Goal: Information Seeking & Learning: Check status

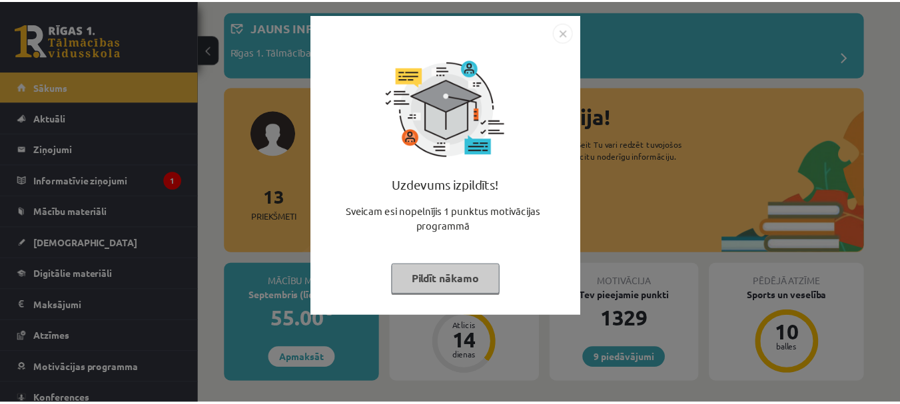
scroll to position [67, 0]
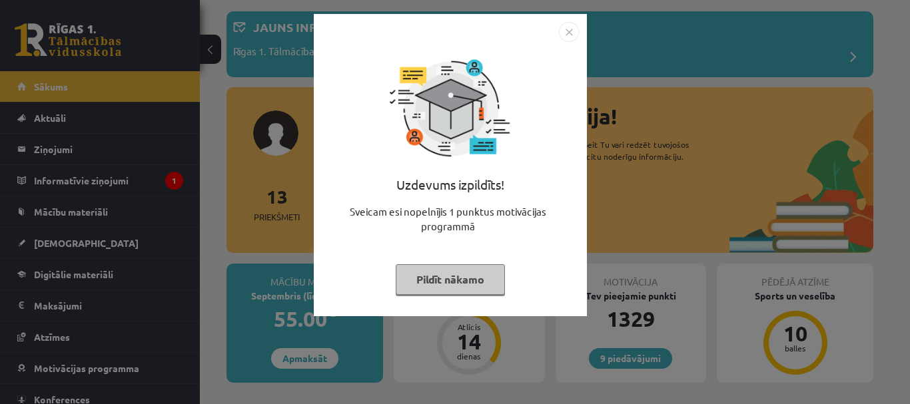
click at [466, 280] on button "Pildīt nākamo" at bounding box center [450, 279] width 109 height 31
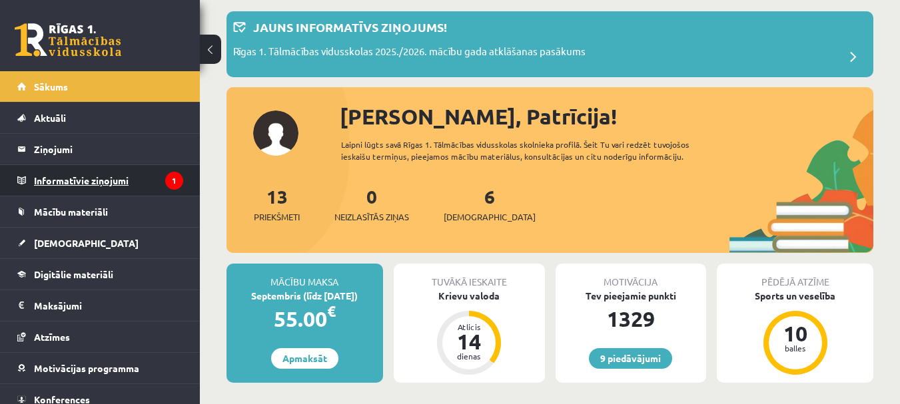
click at [65, 174] on legend "Informatīvie ziņojumi 1" at bounding box center [108, 180] width 149 height 31
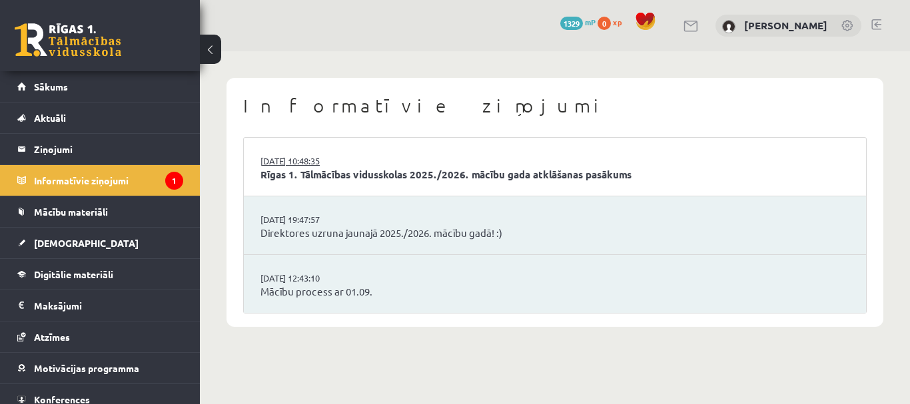
click at [342, 165] on link "[DATE] 10:48:35" at bounding box center [310, 161] width 100 height 13
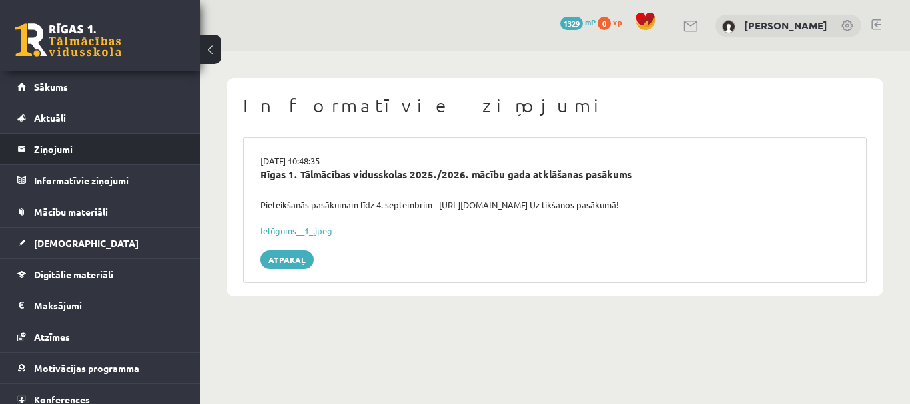
click at [70, 153] on legend "Ziņojumi 0" at bounding box center [108, 149] width 149 height 31
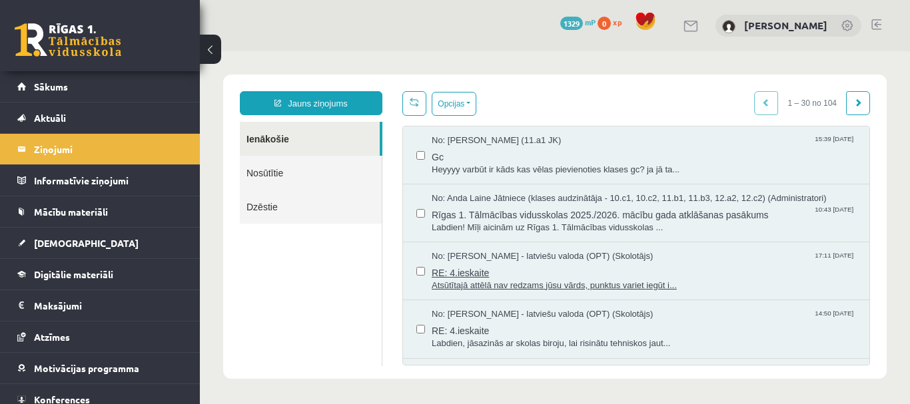
click at [454, 280] on span "Atsūtītajā attēlā nav redzams jūsu vārds, punktus variet iegūt i..." at bounding box center [644, 286] width 424 height 13
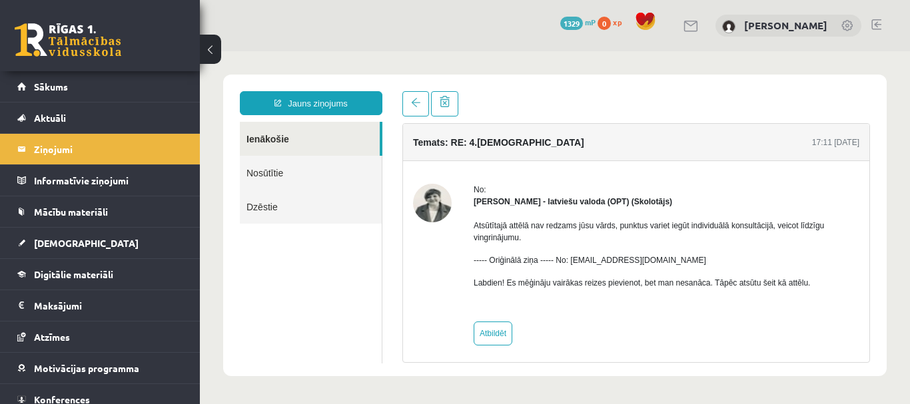
scroll to position [6, 0]
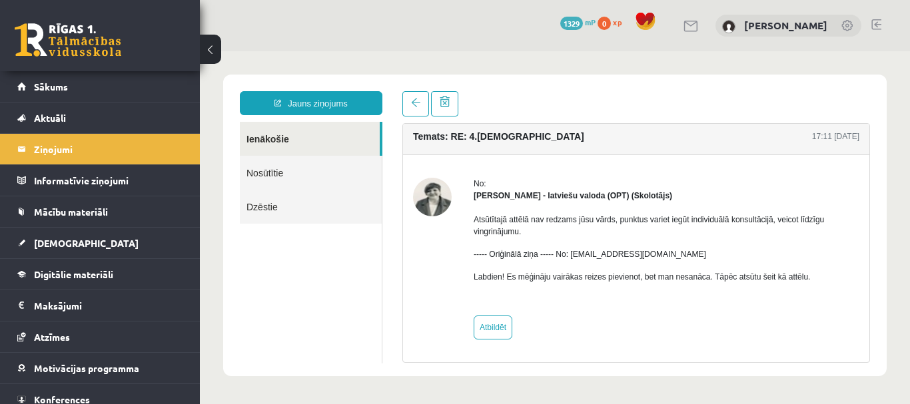
click at [272, 133] on link "Ienākošie" at bounding box center [310, 139] width 140 height 34
click at [71, 143] on legend "Ziņojumi 0" at bounding box center [108, 149] width 149 height 31
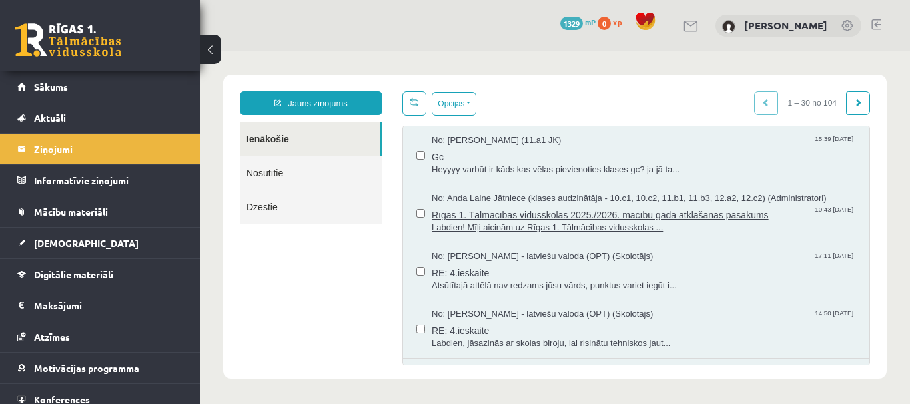
scroll to position [0, 0]
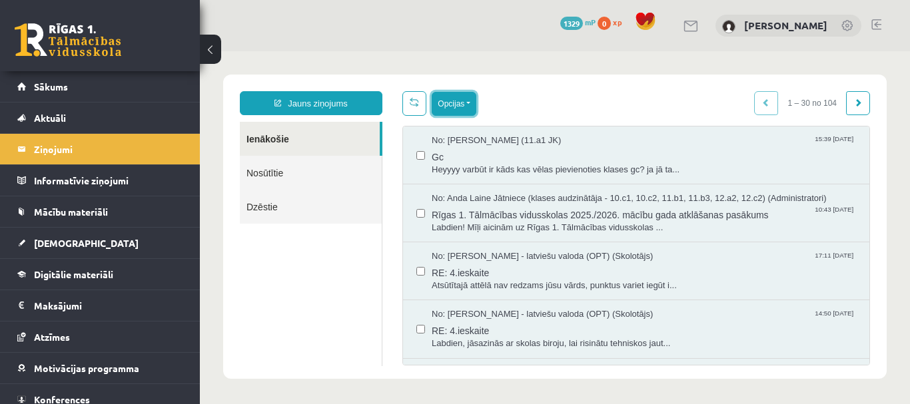
click at [447, 103] on button "Opcijas" at bounding box center [454, 104] width 45 height 24
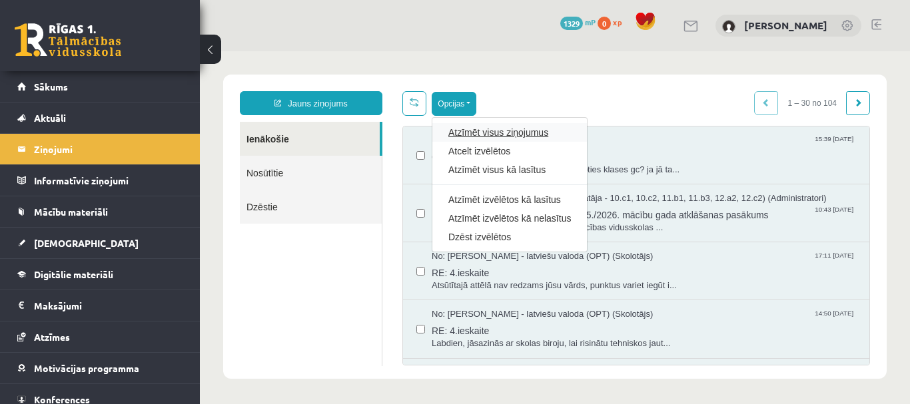
click at [457, 129] on link "Atzīmēt visus ziņojumus" at bounding box center [509, 132] width 123 height 13
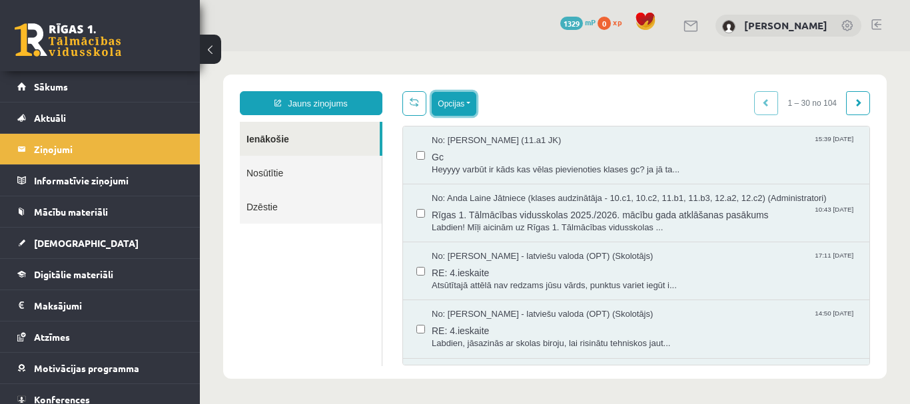
click at [451, 101] on button "Opcijas" at bounding box center [454, 104] width 45 height 24
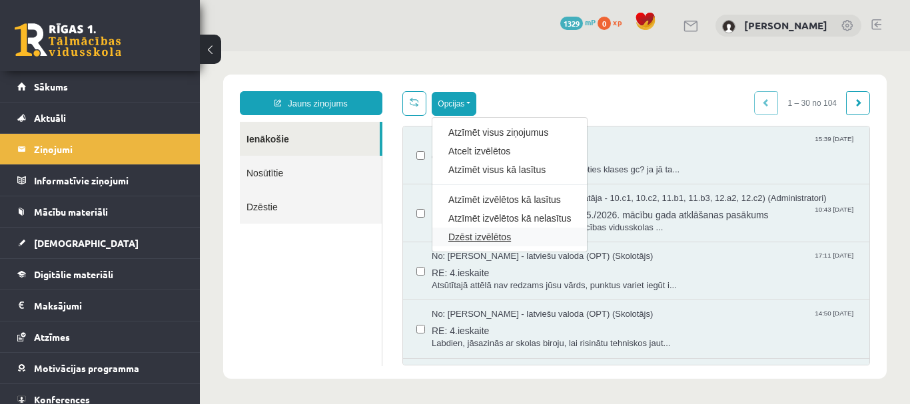
click at [482, 236] on link "Dzēst izvēlētos" at bounding box center [509, 236] width 123 height 13
click at [482, 236] on div "No: Anda Laine Jātniece (klases audzinātāja - 10.c1, 10.c2, 11.b1, 11.b3, 12.a2…" at bounding box center [636, 213] width 466 height 58
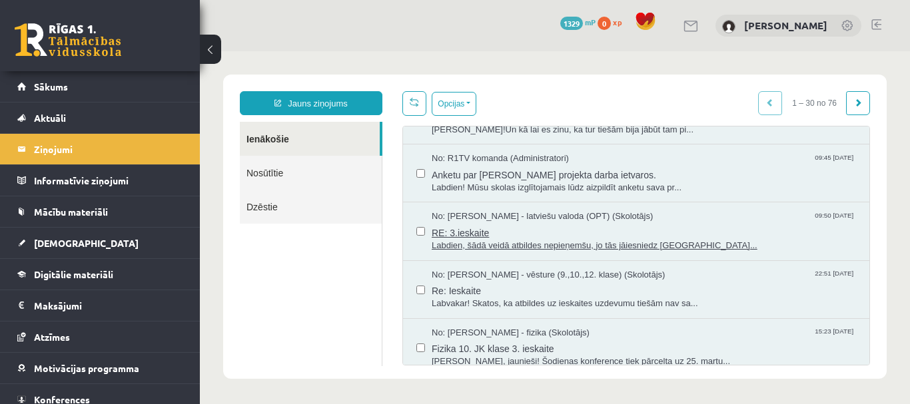
scroll to position [1502, 0]
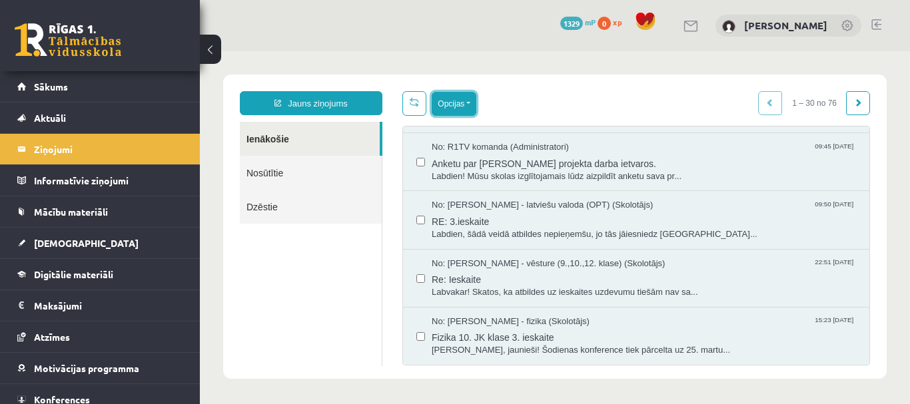
click at [456, 96] on button "Opcijas" at bounding box center [454, 104] width 45 height 24
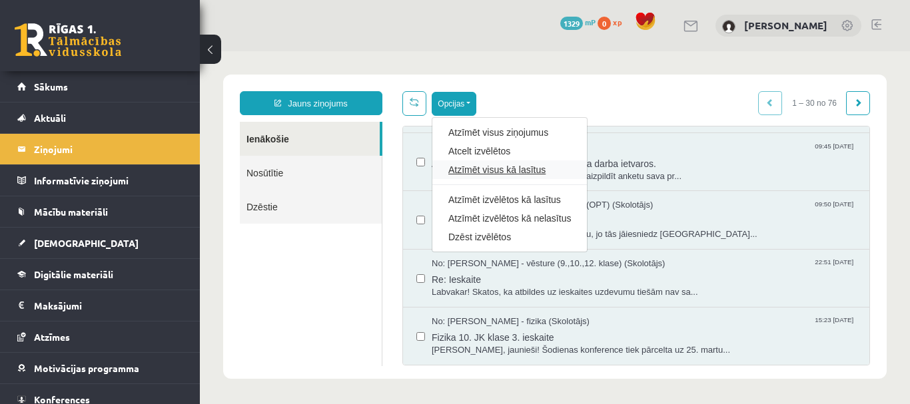
click at [482, 175] on link "Atzīmēt visus kā lasītus" at bounding box center [509, 169] width 123 height 13
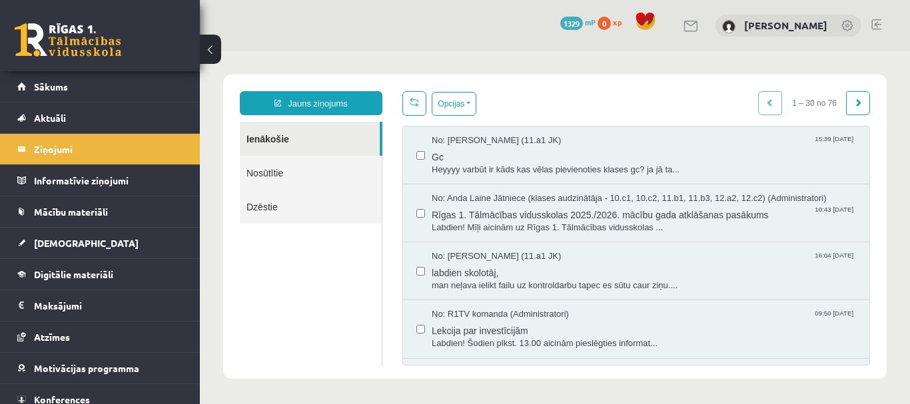
scroll to position [0, 0]
click at [467, 93] on button "Opcijas" at bounding box center [454, 104] width 45 height 24
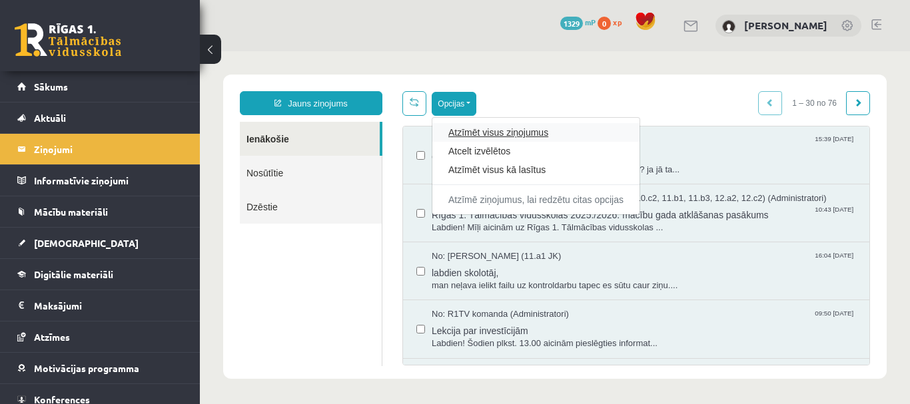
click at [456, 133] on link "Atzīmēt visus ziņojumus" at bounding box center [535, 132] width 175 height 13
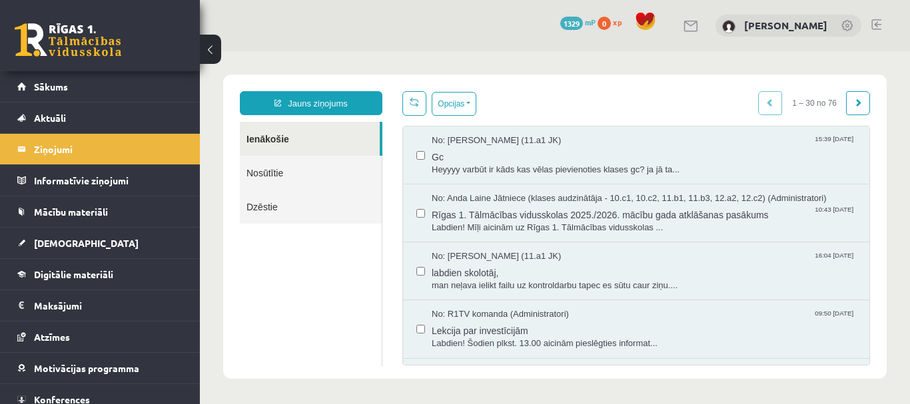
click at [420, 207] on label at bounding box center [420, 206] width 9 height 29
click at [438, 108] on button "Opcijas" at bounding box center [454, 104] width 45 height 24
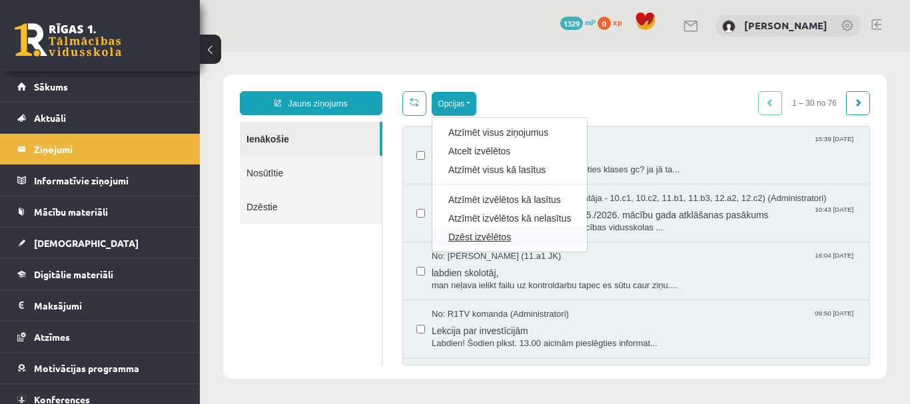
click at [490, 238] on link "Dzēst izvēlētos" at bounding box center [509, 236] width 123 height 13
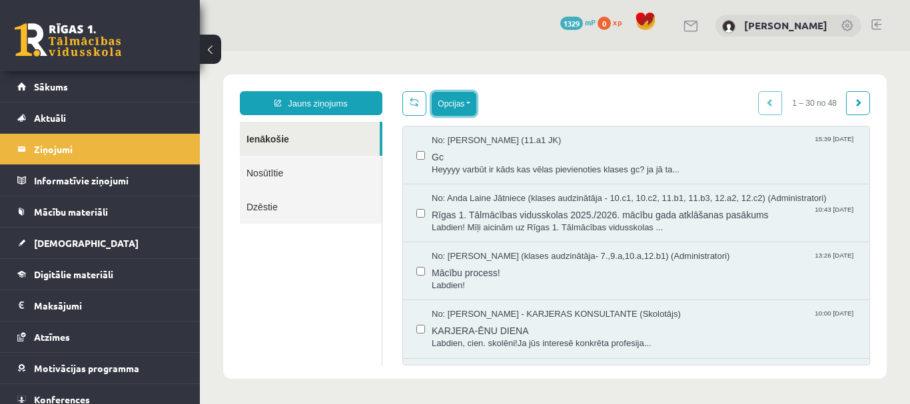
click at [460, 93] on button "Opcijas" at bounding box center [454, 104] width 45 height 24
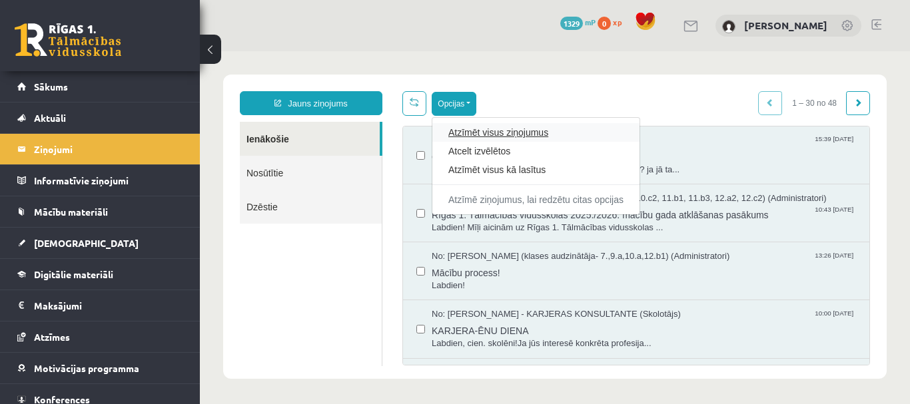
click at [469, 137] on link "Atzīmēt visus ziņojumus" at bounding box center [535, 132] width 175 height 13
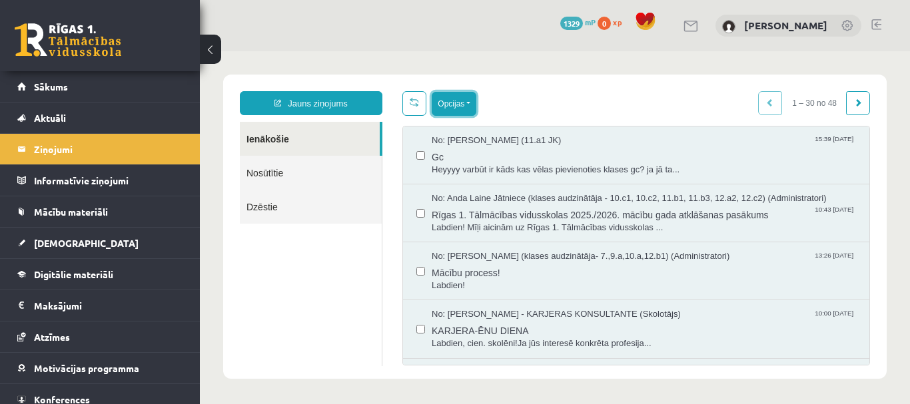
click at [456, 99] on button "Opcijas" at bounding box center [454, 104] width 45 height 24
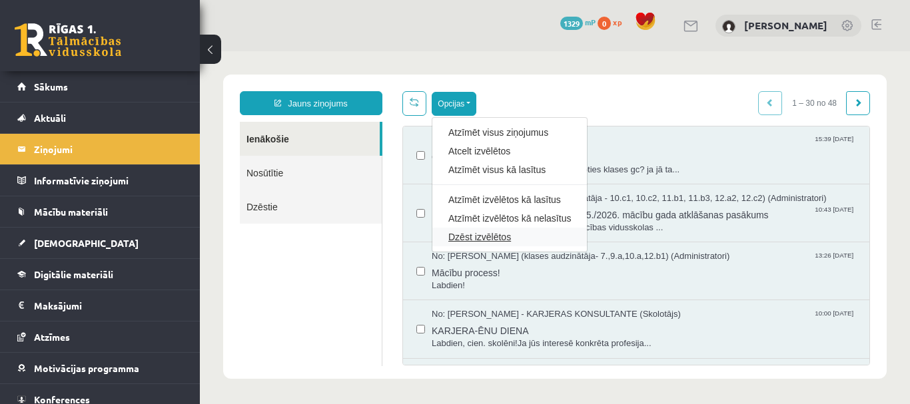
click at [486, 236] on link "Dzēst izvēlētos" at bounding box center [509, 236] width 123 height 13
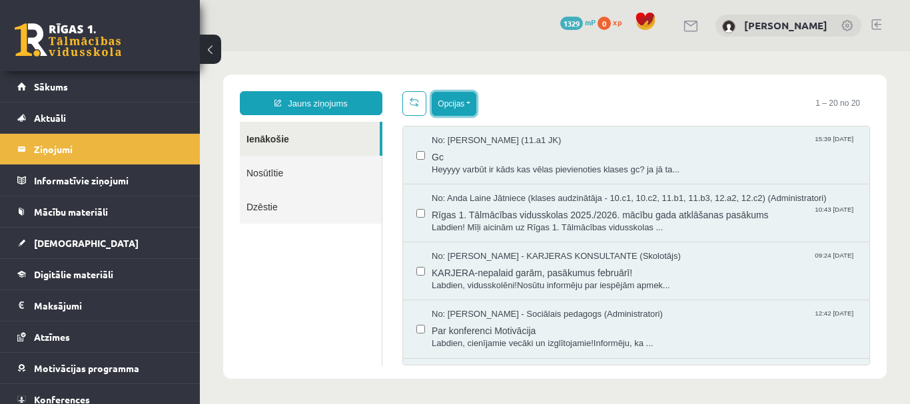
click at [438, 98] on button "Opcijas" at bounding box center [454, 104] width 45 height 24
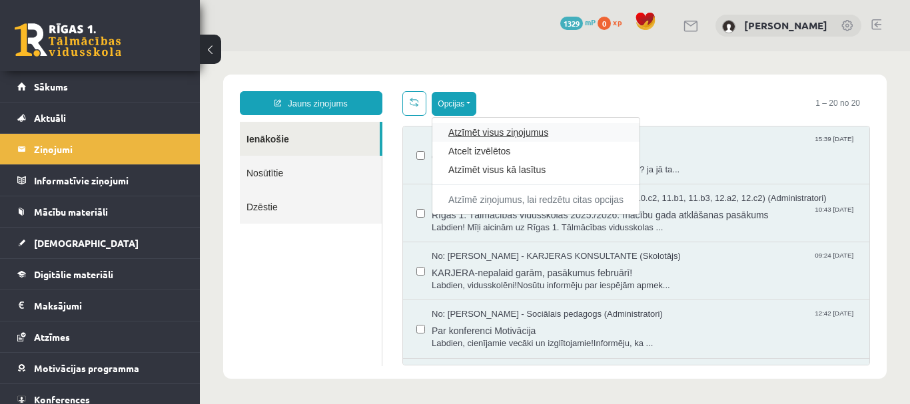
click at [463, 136] on link "Atzīmēt visus ziņojumus" at bounding box center [535, 132] width 175 height 13
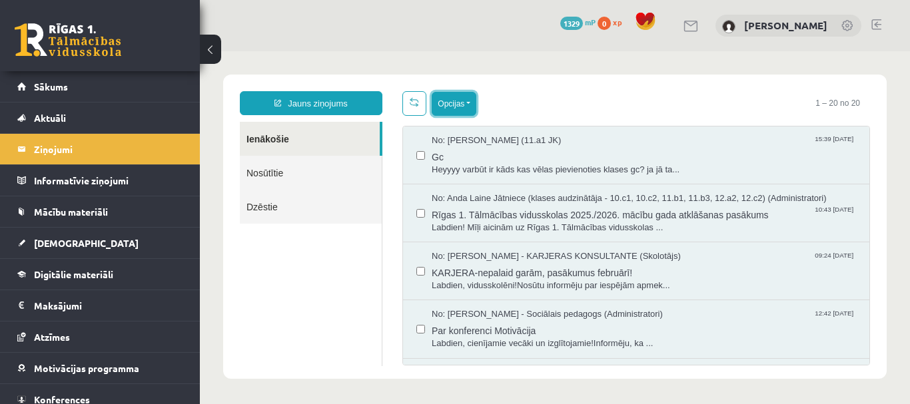
click at [463, 101] on button "Opcijas" at bounding box center [454, 104] width 45 height 24
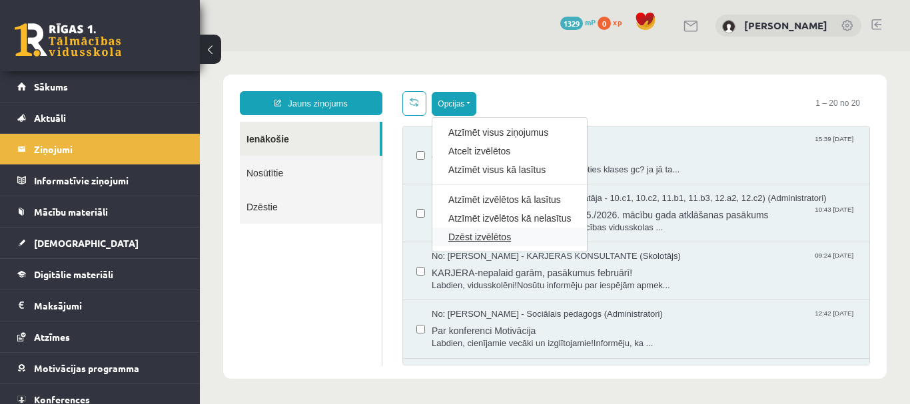
click at [465, 237] on link "Dzēst izvēlētos" at bounding box center [509, 236] width 123 height 13
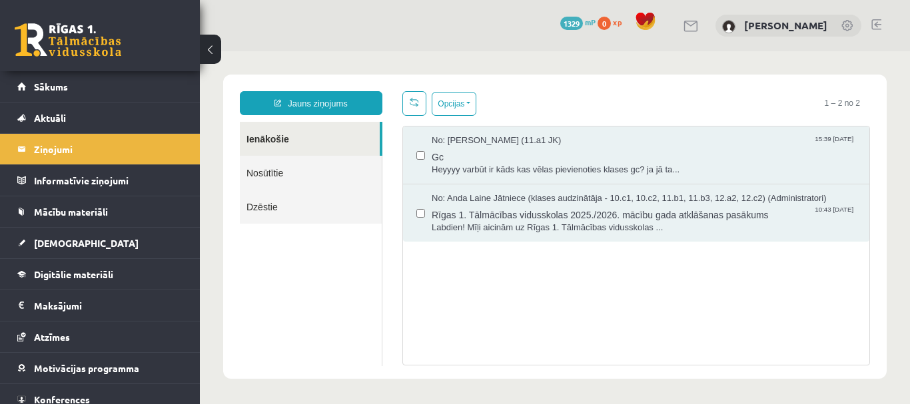
click at [305, 167] on link "Nosūtītie" at bounding box center [311, 173] width 142 height 34
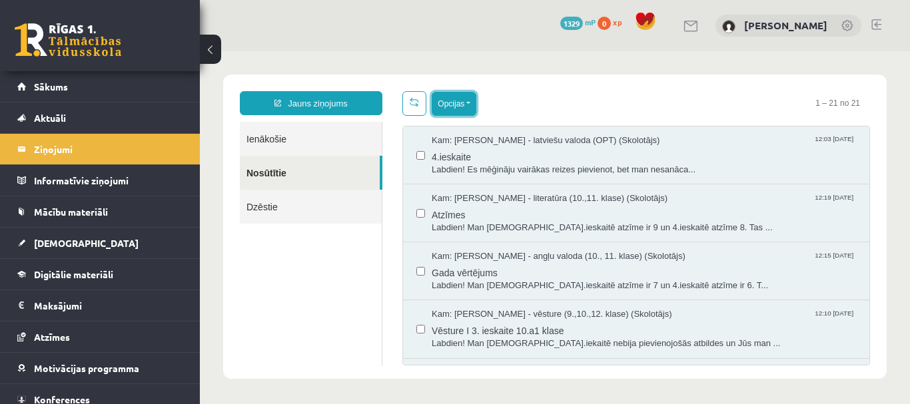
click at [463, 97] on button "Opcijas" at bounding box center [454, 104] width 45 height 24
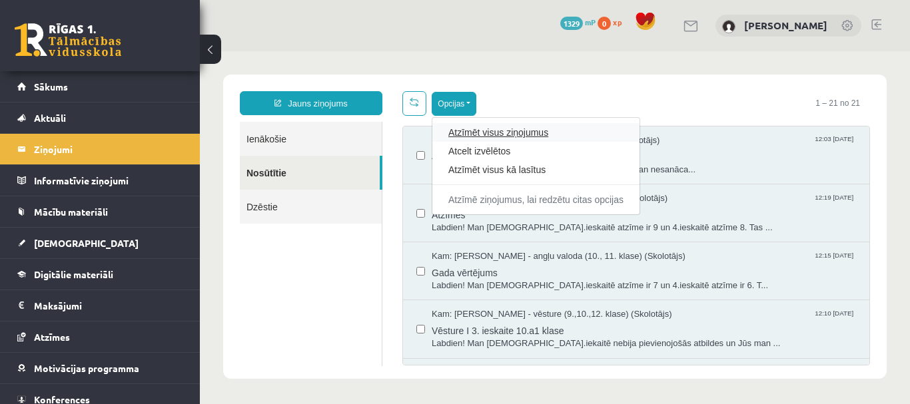
click at [473, 131] on link "Atzīmēt visus ziņojumus" at bounding box center [535, 132] width 175 height 13
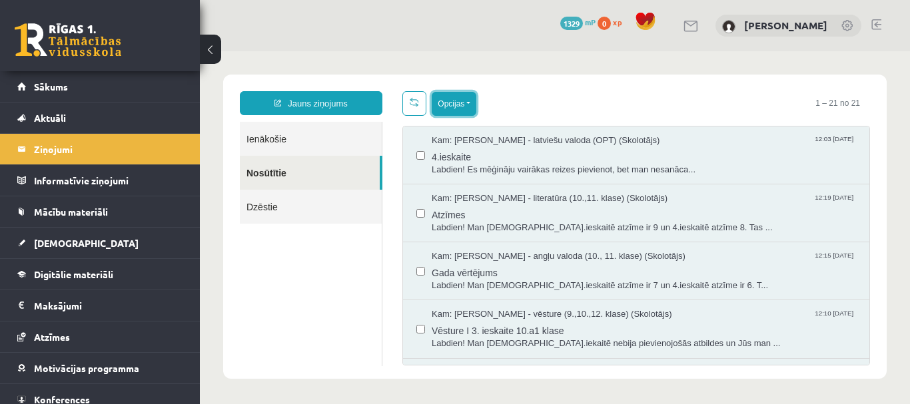
click at [451, 100] on button "Opcijas" at bounding box center [454, 104] width 45 height 24
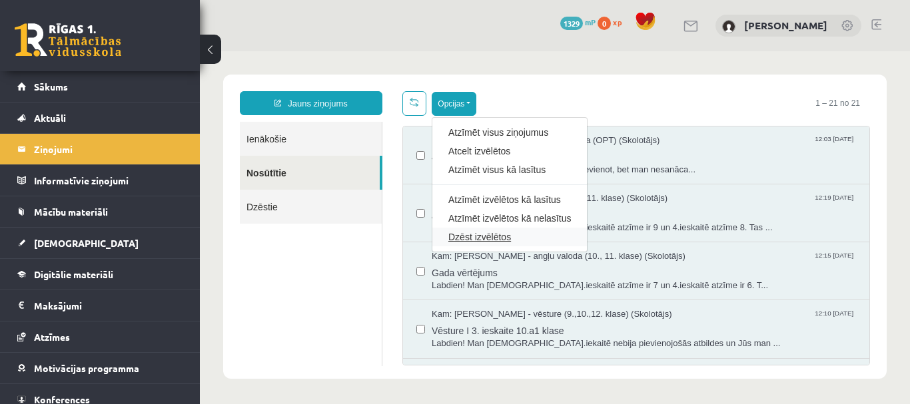
click at [452, 240] on link "Dzēst izvēlētos" at bounding box center [509, 236] width 123 height 13
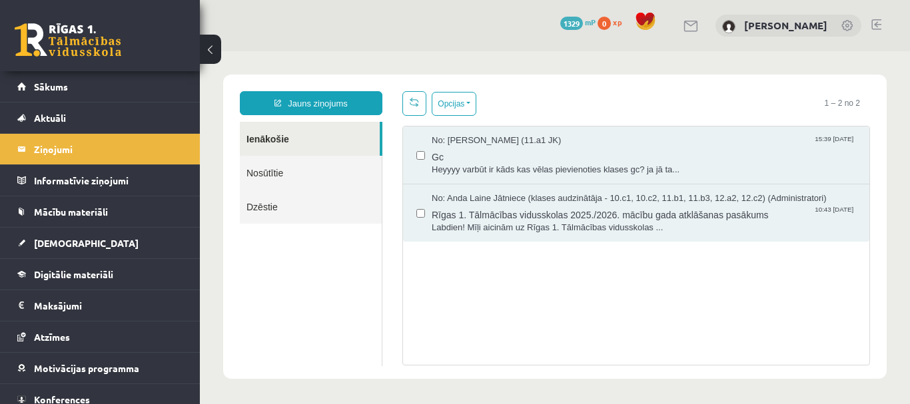
click at [272, 169] on link "Nosūtītie" at bounding box center [311, 173] width 142 height 34
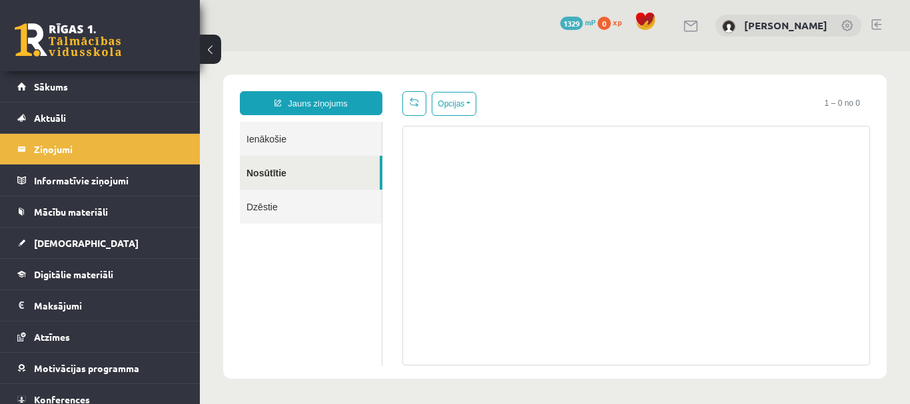
click at [291, 204] on link "Dzēstie" at bounding box center [311, 207] width 142 height 34
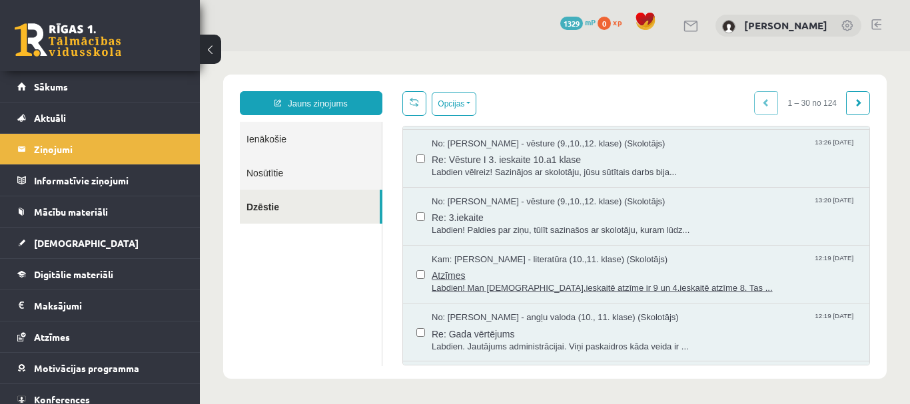
scroll to position [400, 0]
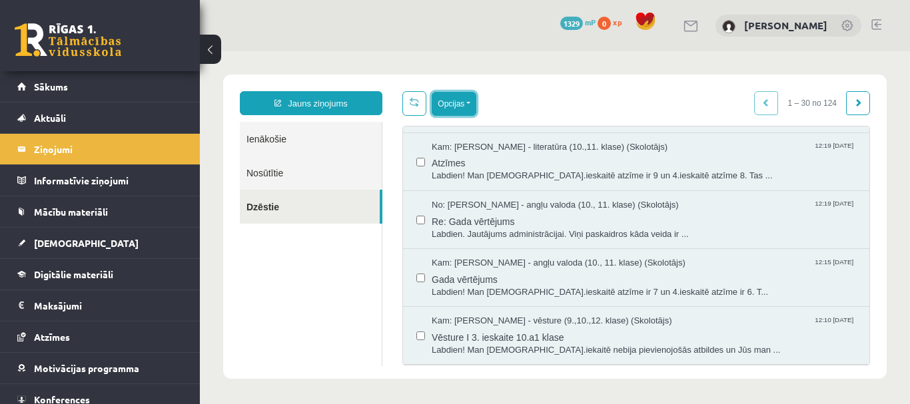
click at [458, 94] on button "Opcijas" at bounding box center [454, 104] width 45 height 24
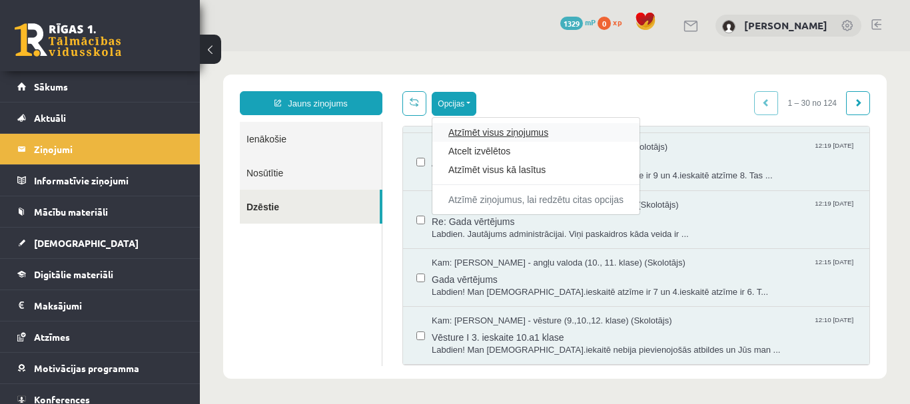
click at [466, 133] on link "Atzīmēt visus ziņojumus" at bounding box center [535, 132] width 175 height 13
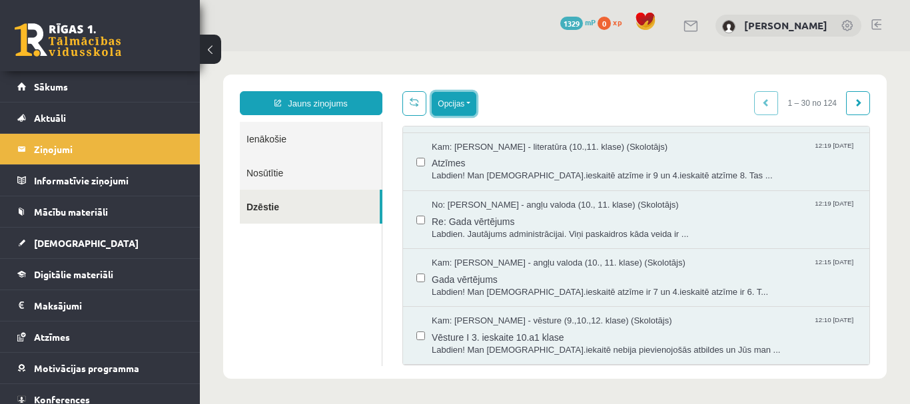
click at [450, 101] on button "Opcijas" at bounding box center [454, 104] width 45 height 24
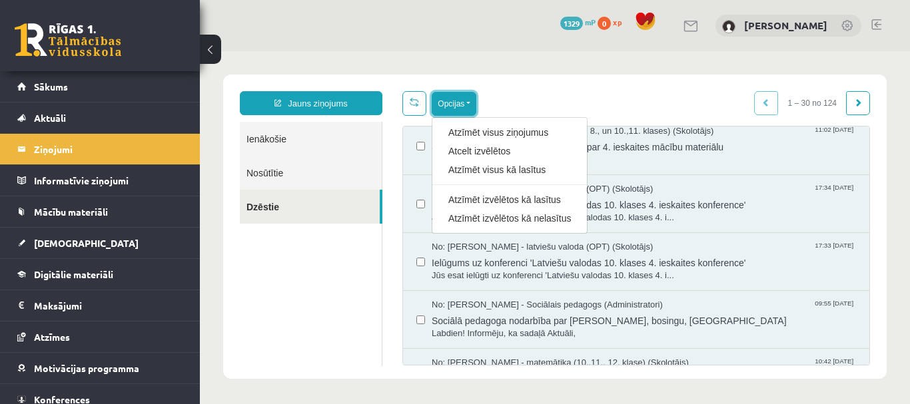
scroll to position [1265, 0]
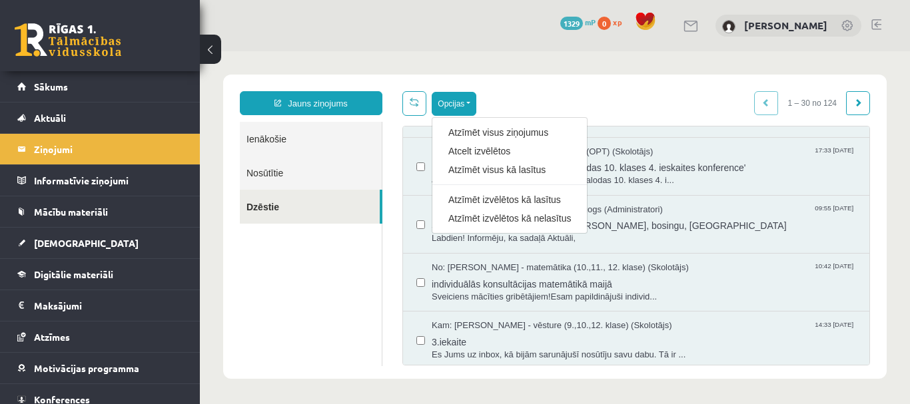
click at [316, 296] on ul "Ienākošie Nosūtītie Dzēstie" at bounding box center [311, 244] width 143 height 244
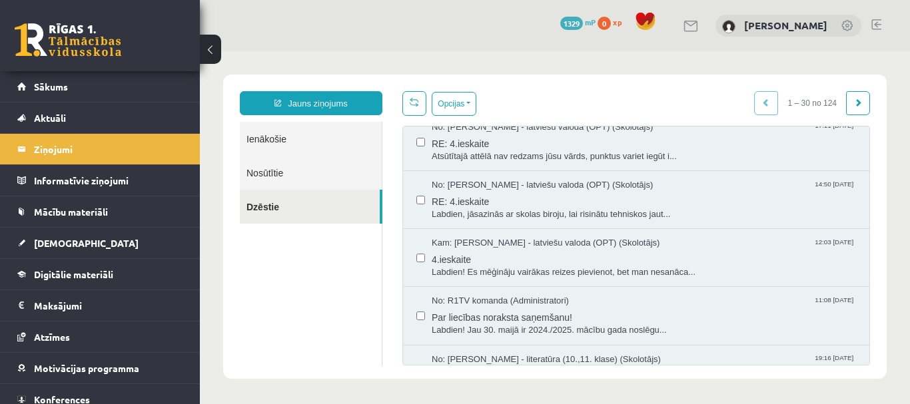
scroll to position [0, 0]
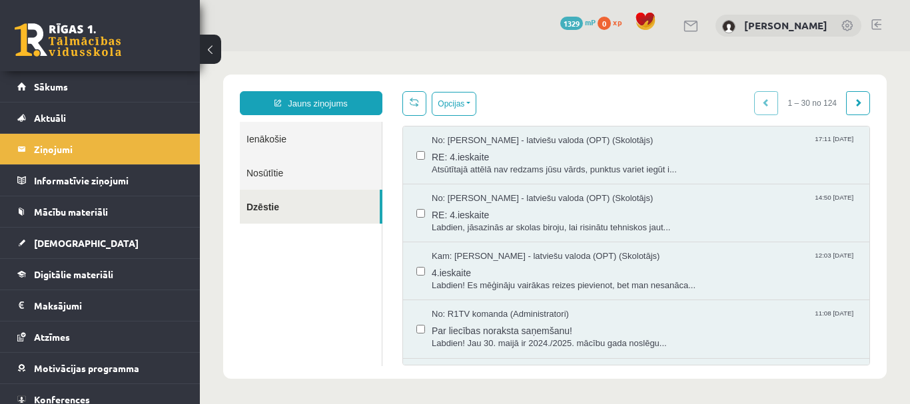
click at [313, 284] on ul "Ienākošie Nosūtītie Dzēstie" at bounding box center [311, 244] width 143 height 244
click at [450, 104] on button "Opcijas" at bounding box center [454, 104] width 45 height 24
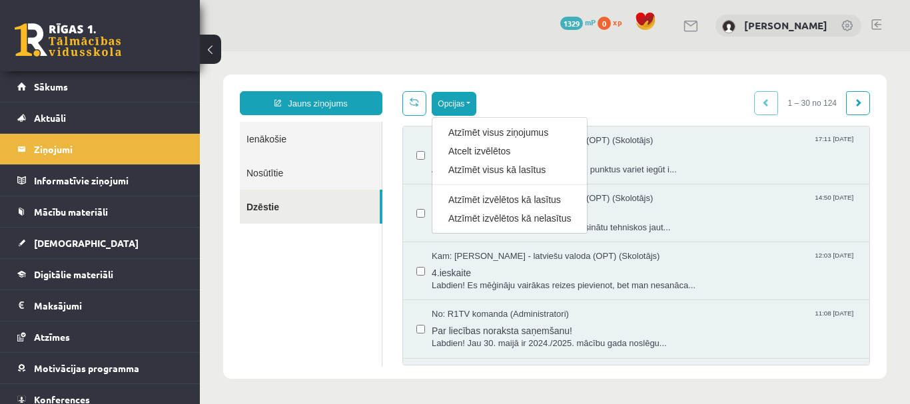
click at [525, 69] on body "Jauns ziņojums Ienākošie Nosūtītie Dzēstie ********* ********* ******* Opcijas …" at bounding box center [555, 226] width 710 height 351
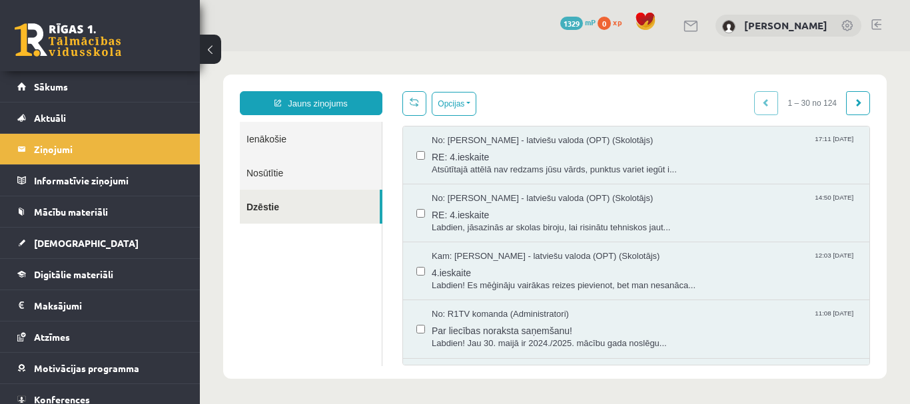
click at [525, 69] on body "Jauns ziņojums Ienākošie Nosūtītie Dzēstie ********* ********* ******* Opcijas …" at bounding box center [555, 226] width 710 height 351
click at [466, 109] on button "Opcijas" at bounding box center [454, 104] width 45 height 24
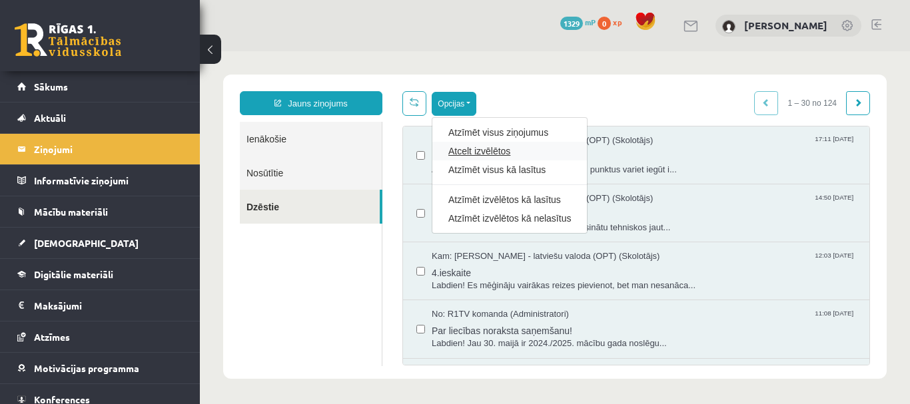
click at [498, 153] on link "Atcelt izvēlētos" at bounding box center [509, 151] width 123 height 13
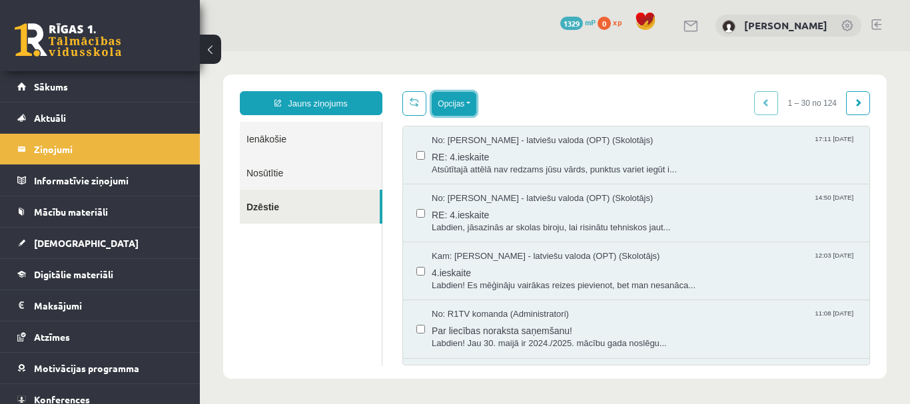
click at [464, 108] on button "Opcijas" at bounding box center [454, 104] width 45 height 24
click at [466, 99] on button "Opcijas" at bounding box center [454, 104] width 45 height 24
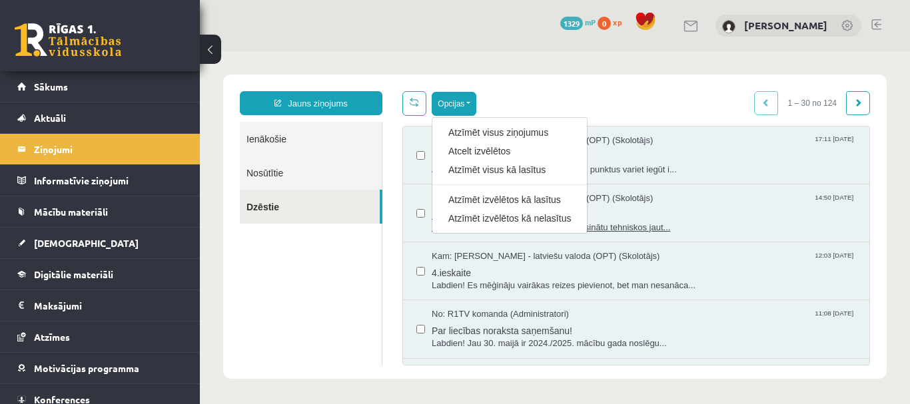
click at [502, 221] on link "Atzīmēt izvēlētos kā nelasītus" at bounding box center [509, 218] width 123 height 13
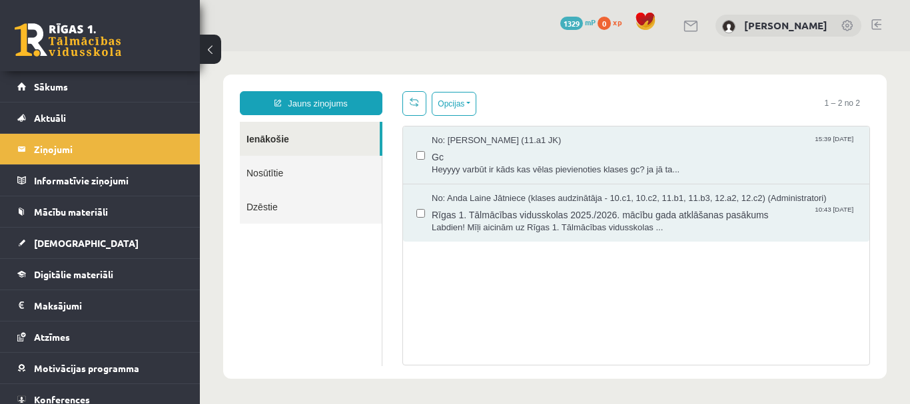
click at [282, 163] on link "Nosūtītie" at bounding box center [311, 173] width 142 height 34
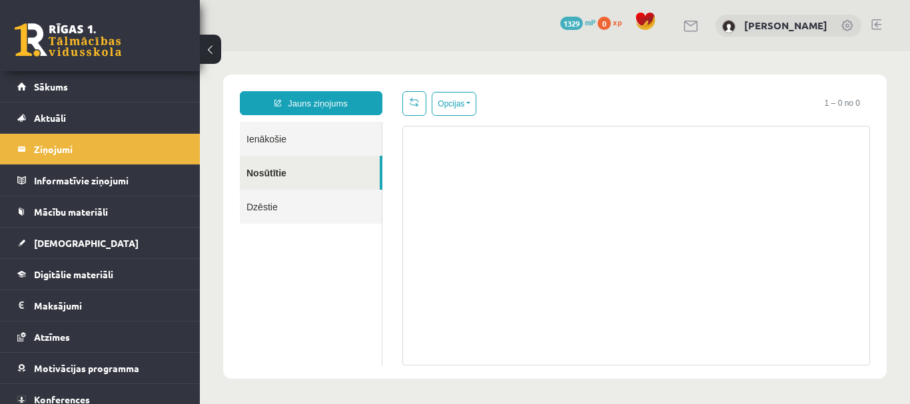
click at [271, 204] on link "Dzēstie" at bounding box center [311, 207] width 142 height 34
click at [268, 212] on link "Dzēstie" at bounding box center [311, 207] width 142 height 34
click at [268, 202] on link "Dzēstie" at bounding box center [311, 207] width 142 height 34
click at [274, 131] on link "Ienākošie" at bounding box center [311, 139] width 142 height 34
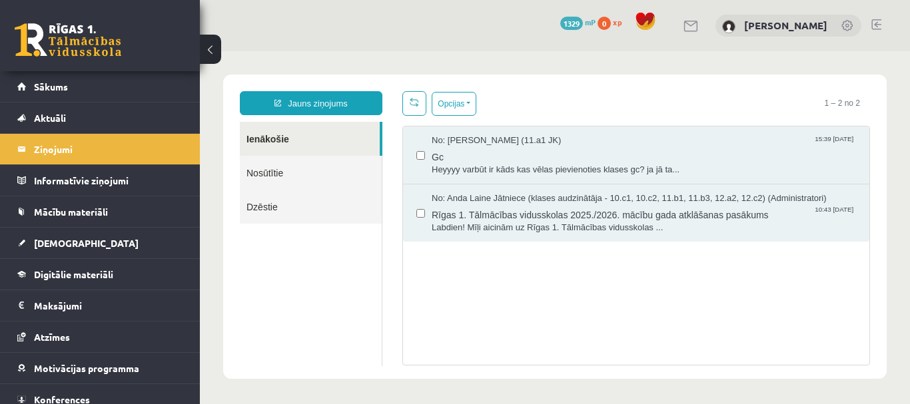
click at [274, 170] on link "Nosūtītie" at bounding box center [311, 173] width 142 height 34
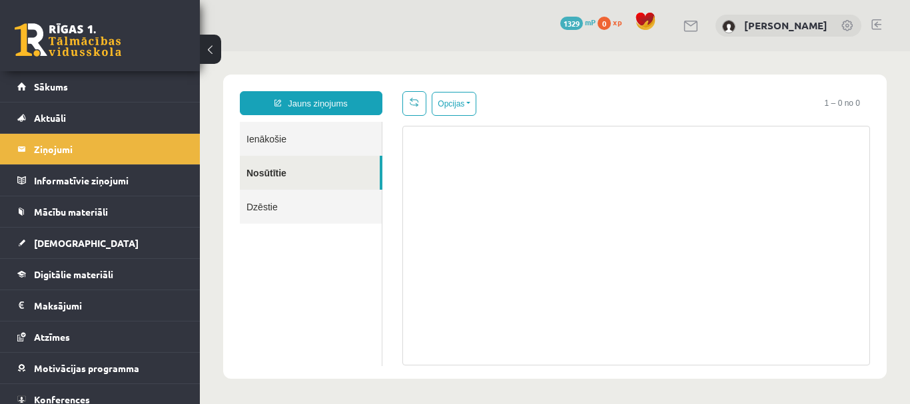
click at [262, 204] on link "Dzēstie" at bounding box center [311, 207] width 142 height 34
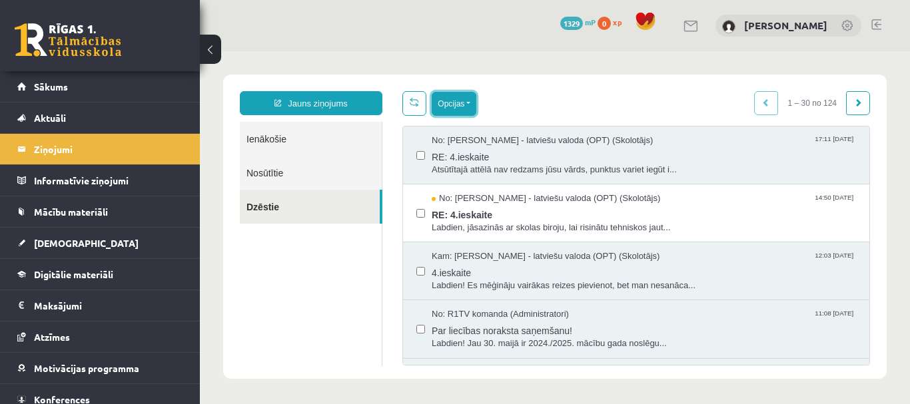
click at [452, 99] on button "Opcijas" at bounding box center [454, 104] width 45 height 24
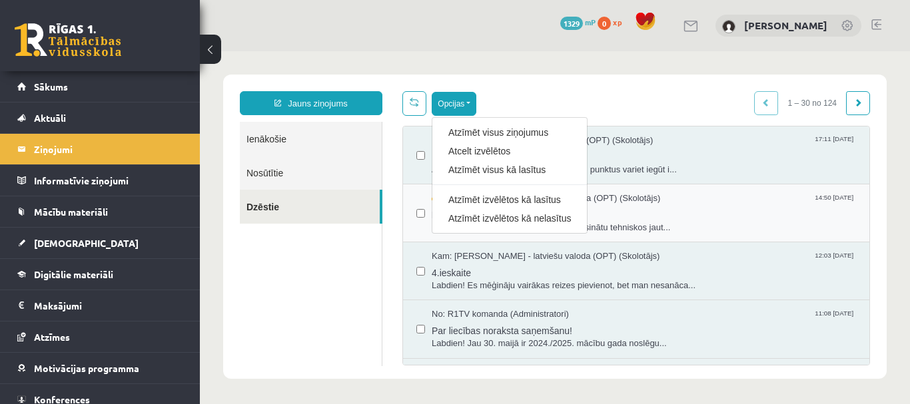
click at [416, 210] on div "No: Laila Jirgensone - latviešu valoda (OPT) (Skolotājs) 14:50 15/05/2025 RE: 4…" at bounding box center [636, 213] width 466 height 58
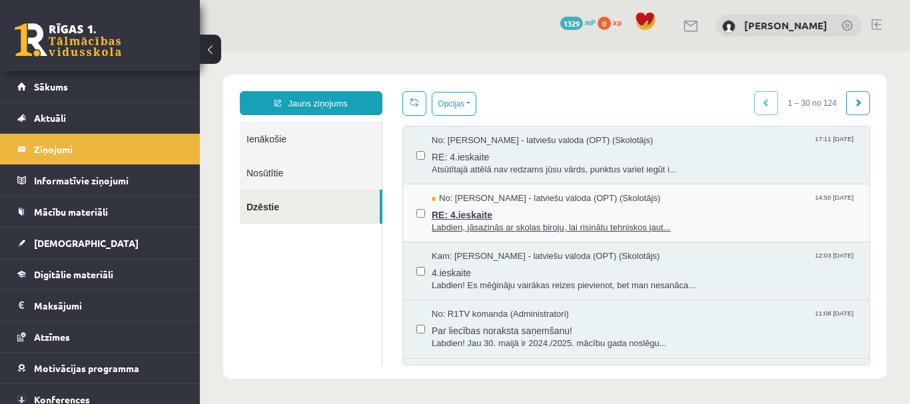
click at [458, 205] on span "RE: 4.ieskaite" at bounding box center [644, 213] width 424 height 17
click at [453, 108] on button "Opcijas" at bounding box center [454, 104] width 45 height 24
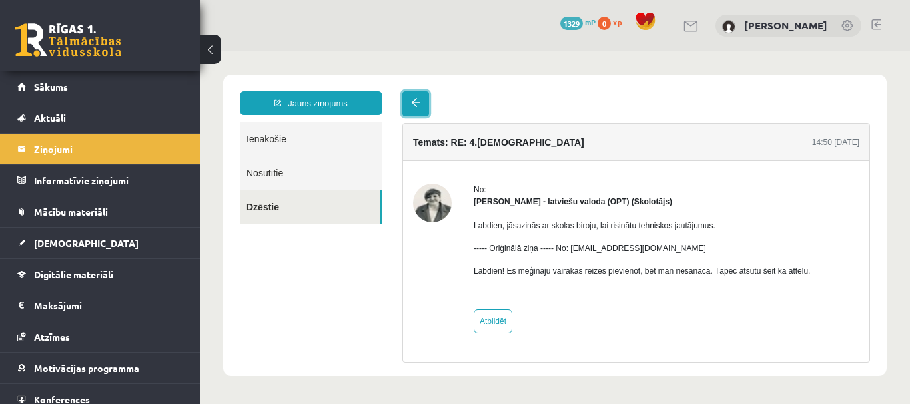
click at [416, 103] on span at bounding box center [415, 102] width 9 height 9
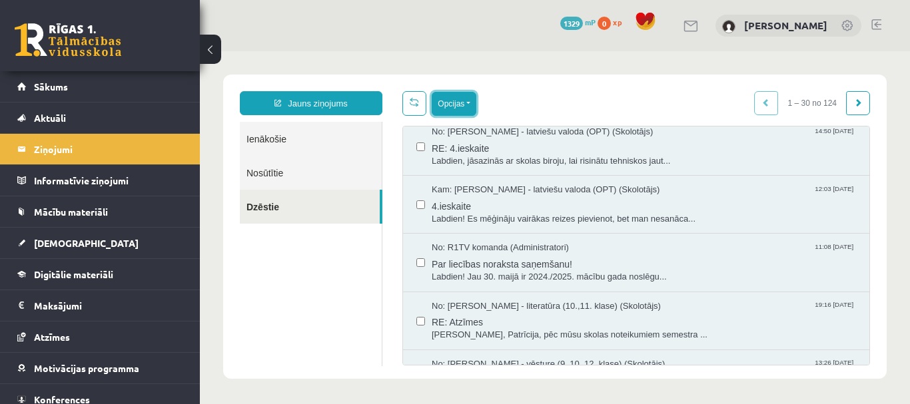
click at [443, 100] on button "Opcijas" at bounding box center [454, 104] width 45 height 24
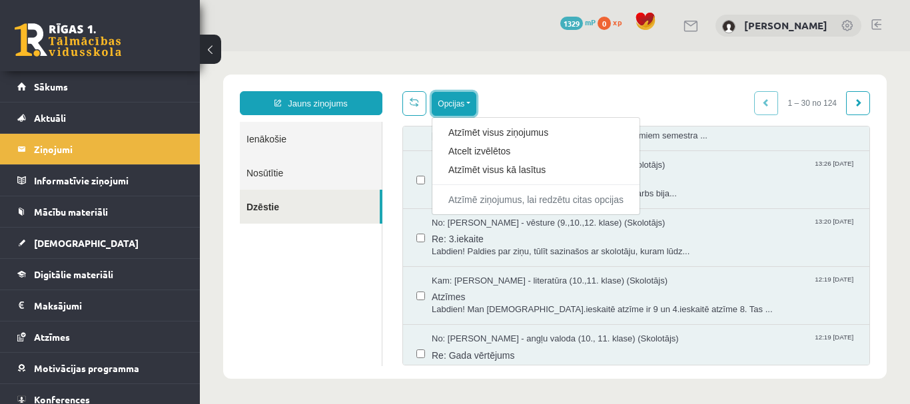
scroll to position [266, 0]
click at [488, 135] on link "Atzīmēt visus ziņojumus" at bounding box center [535, 132] width 175 height 13
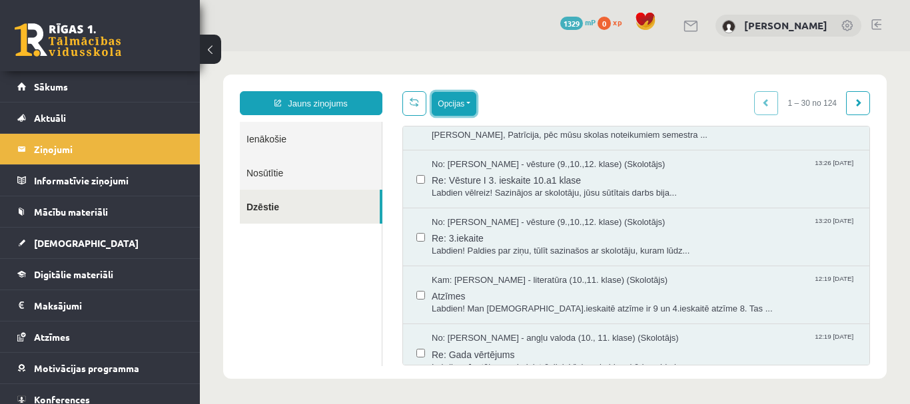
click at [443, 106] on button "Opcijas" at bounding box center [454, 104] width 45 height 24
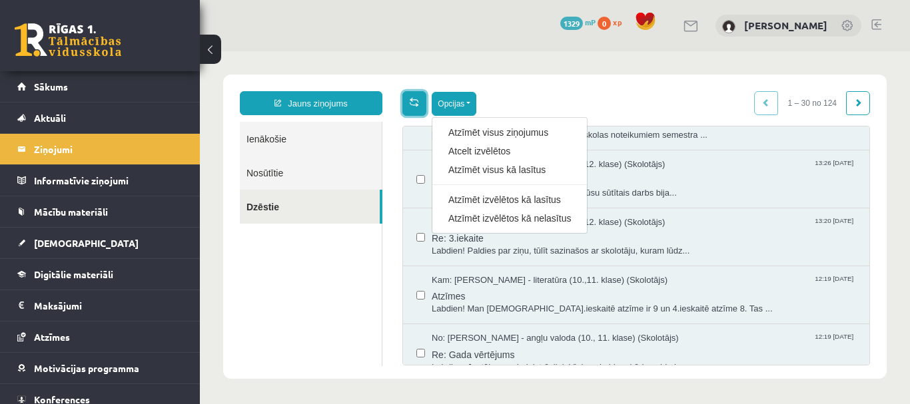
click at [407, 108] on link at bounding box center [414, 103] width 24 height 25
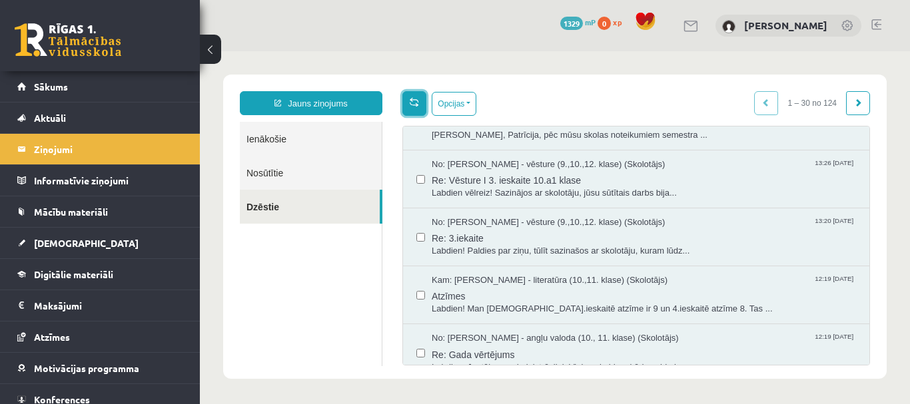
click at [415, 108] on link at bounding box center [414, 103] width 24 height 25
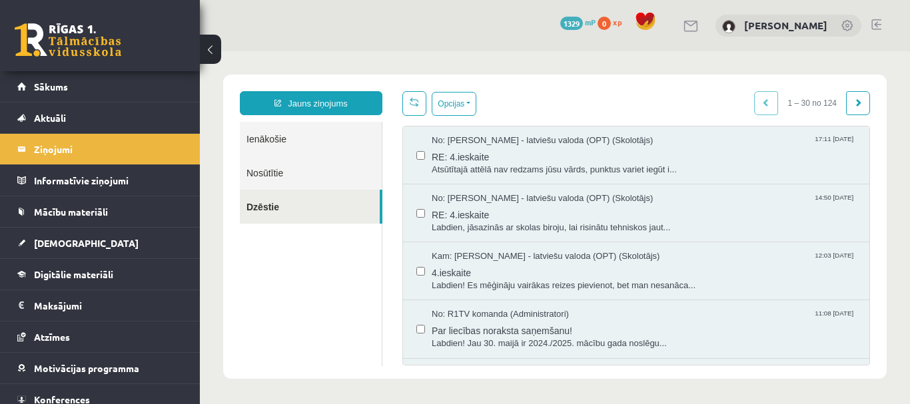
scroll to position [0, 0]
click at [266, 138] on link "Ienākošie" at bounding box center [311, 139] width 142 height 34
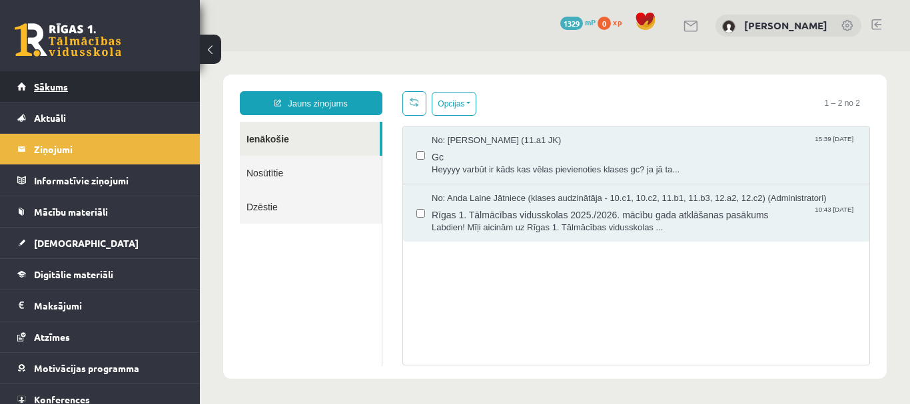
click at [67, 80] on link "Sākums" at bounding box center [100, 86] width 166 height 31
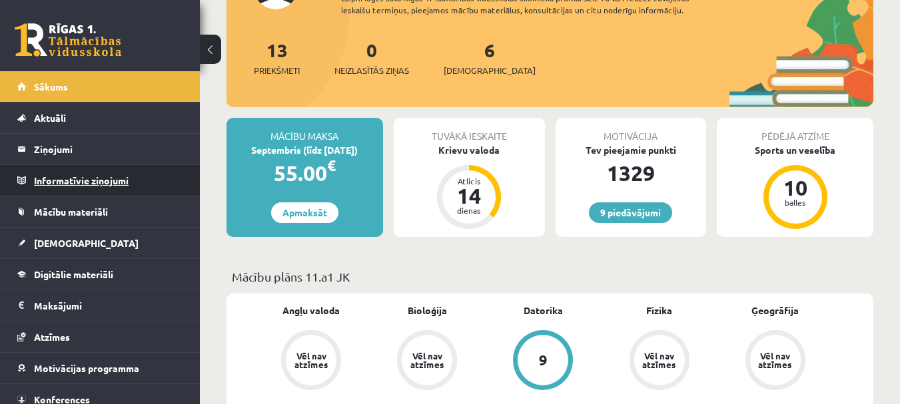
scroll to position [133, 0]
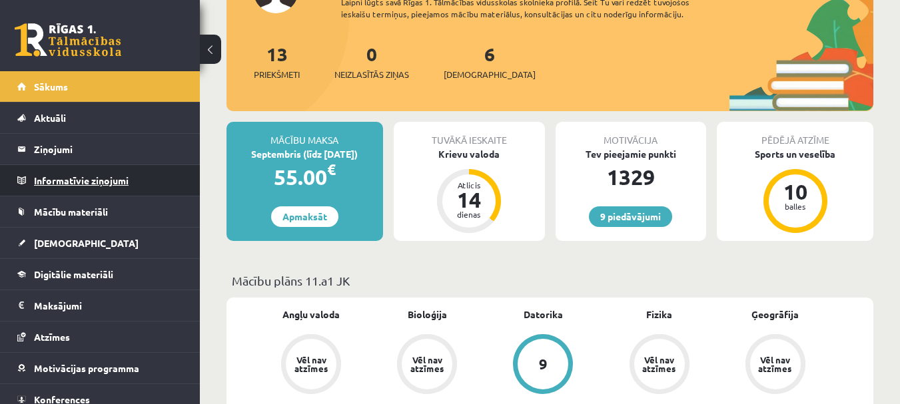
click at [68, 179] on legend "Informatīvie ziņojumi 0" at bounding box center [108, 180] width 149 height 31
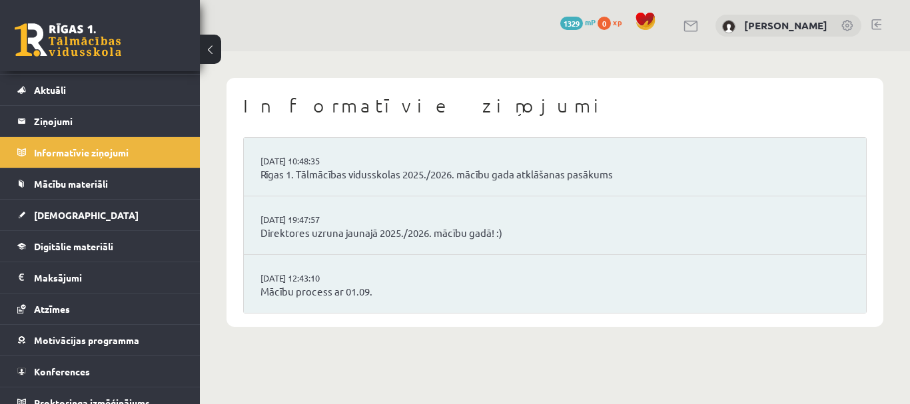
scroll to position [42, 0]
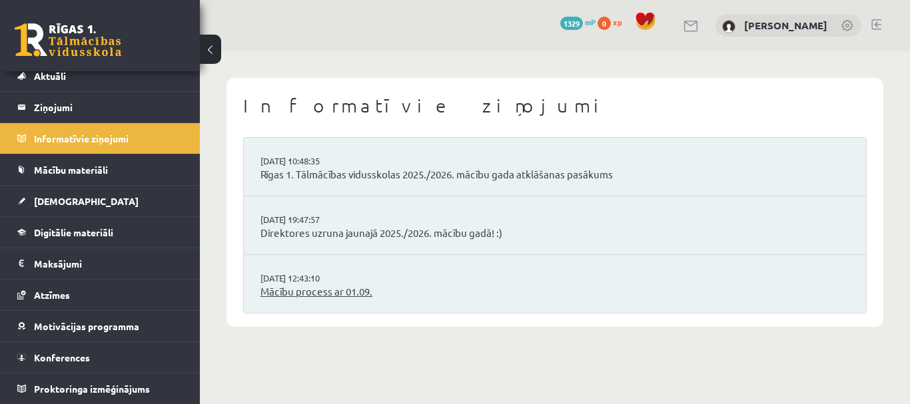
click at [294, 295] on link "Mācību process ar 01.09." at bounding box center [554, 291] width 589 height 15
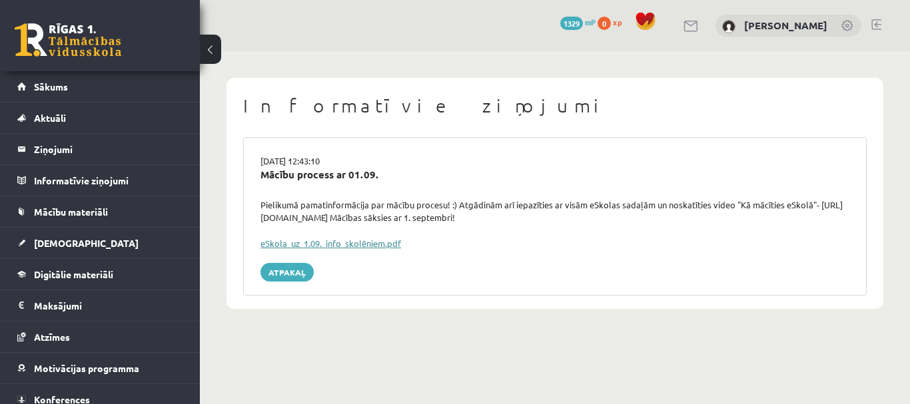
click at [301, 244] on link "eSkola_uz_1.09._info_skolēniem.pdf" at bounding box center [330, 243] width 141 height 11
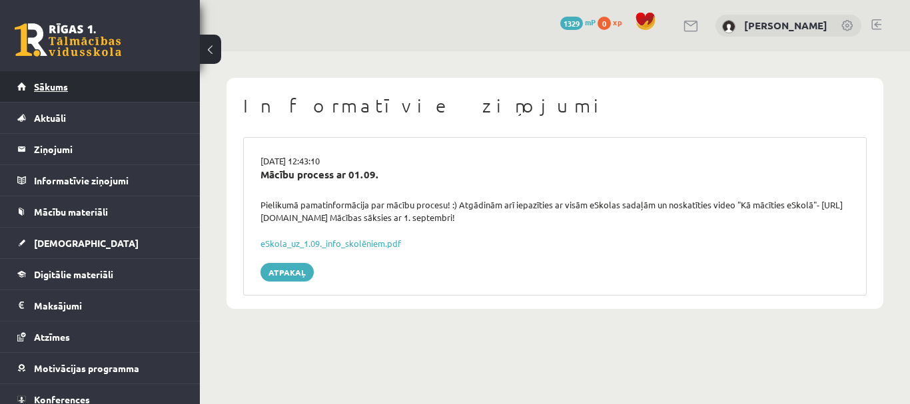
click at [64, 93] on link "Sākums" at bounding box center [100, 86] width 166 height 31
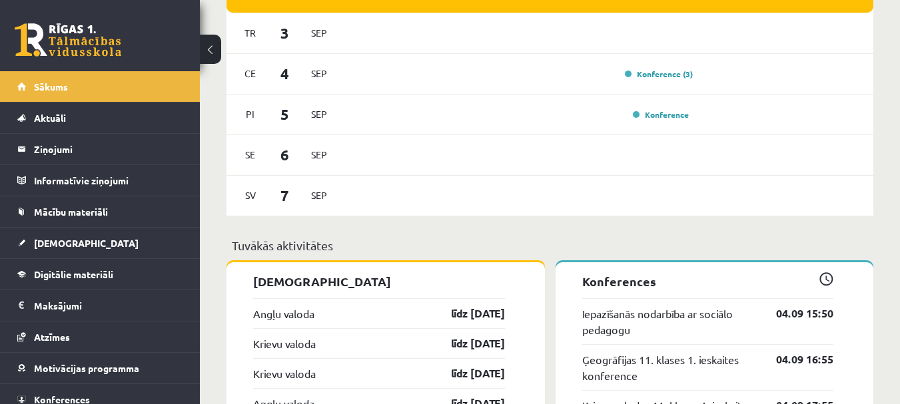
scroll to position [966, 0]
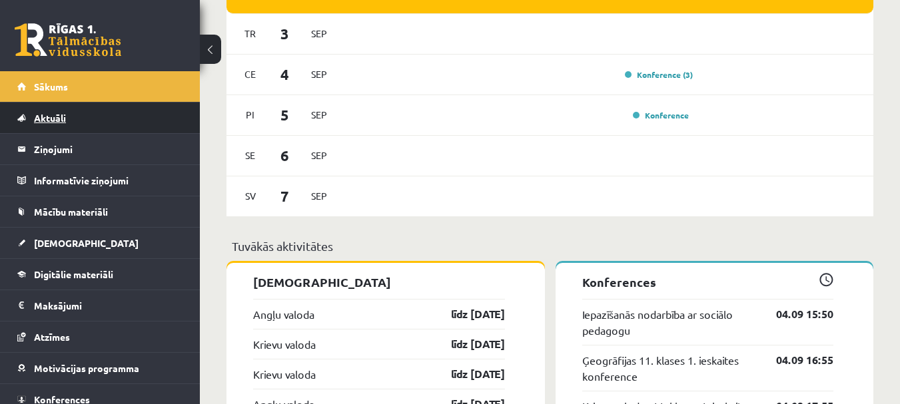
click at [62, 113] on span "Aktuāli" at bounding box center [50, 118] width 32 height 12
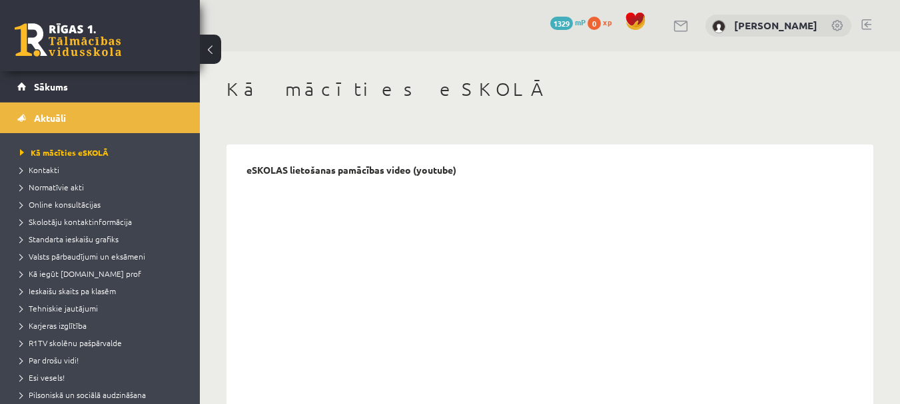
scroll to position [67, 0]
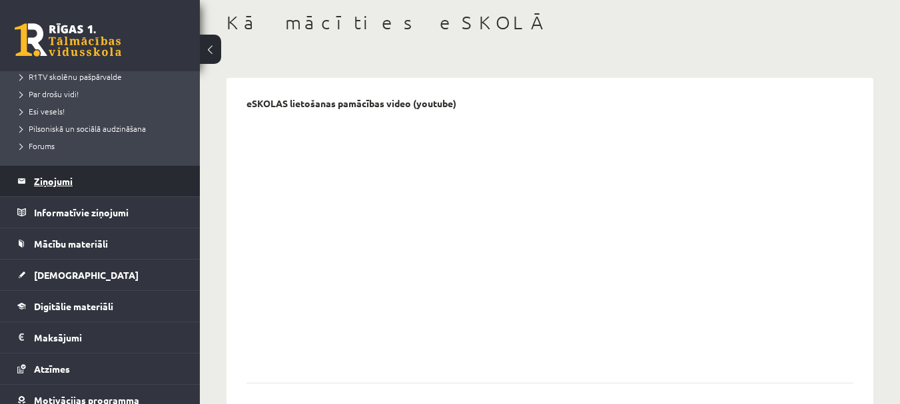
click at [45, 180] on legend "Ziņojumi 0" at bounding box center [108, 181] width 149 height 31
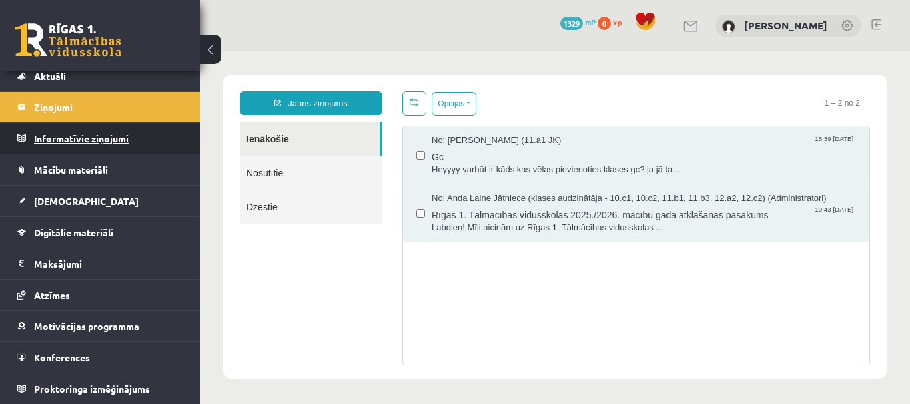
click at [94, 139] on legend "Informatīvie ziņojumi 0" at bounding box center [108, 138] width 149 height 31
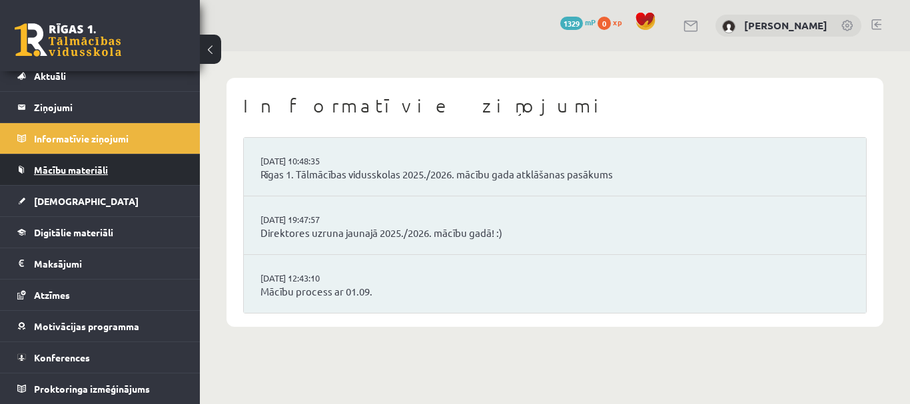
click at [94, 161] on link "Mācību materiāli" at bounding box center [100, 170] width 166 height 31
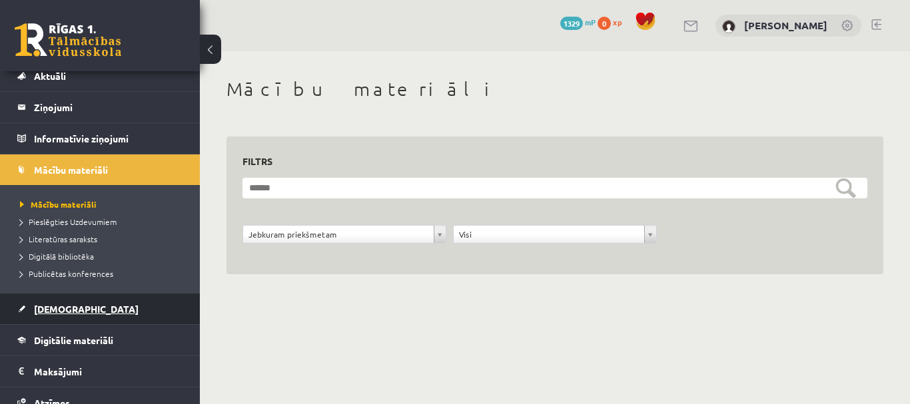
click at [60, 312] on span "[DEMOGRAPHIC_DATA]" at bounding box center [86, 309] width 105 height 12
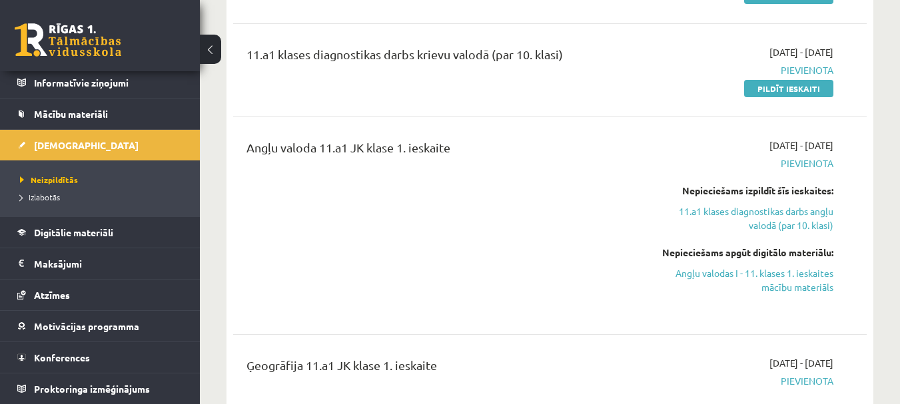
scroll to position [333, 0]
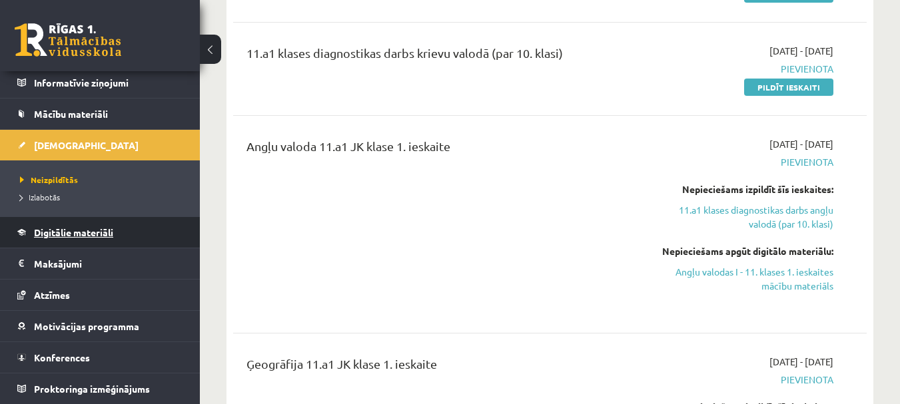
click at [60, 237] on span "Digitālie materiāli" at bounding box center [73, 232] width 79 height 12
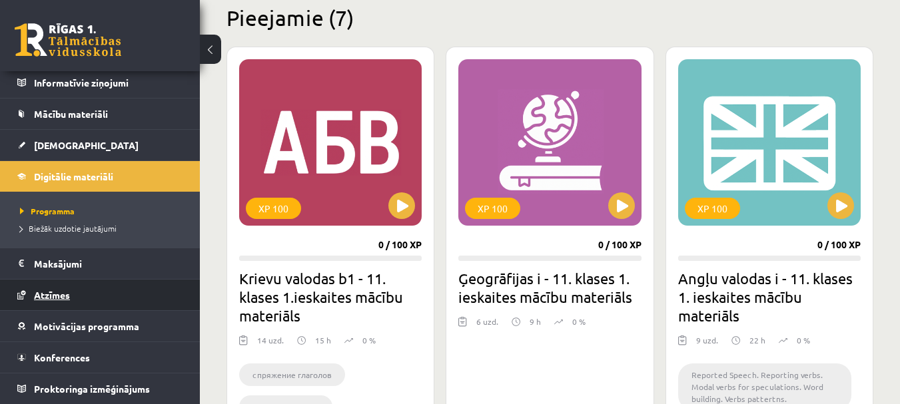
click at [66, 286] on link "Atzīmes" at bounding box center [100, 295] width 166 height 31
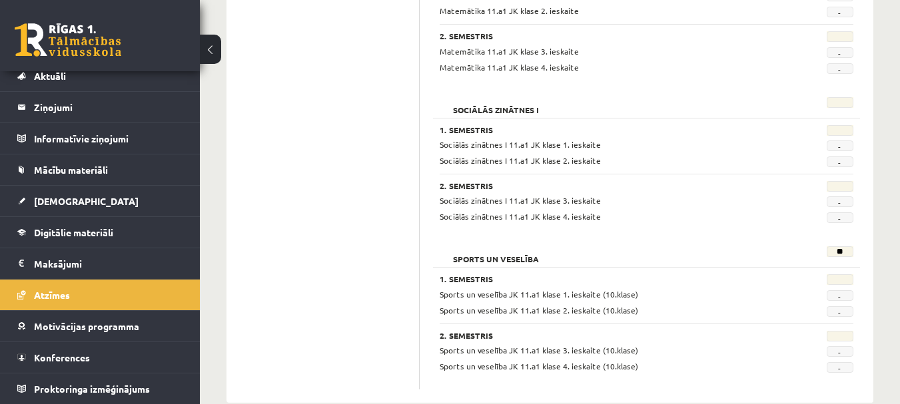
scroll to position [1794, 0]
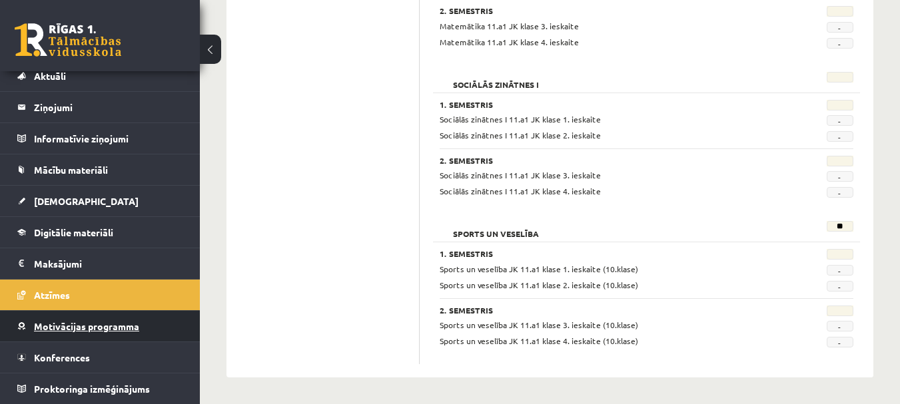
click at [65, 329] on span "Motivācijas programma" at bounding box center [86, 326] width 105 height 12
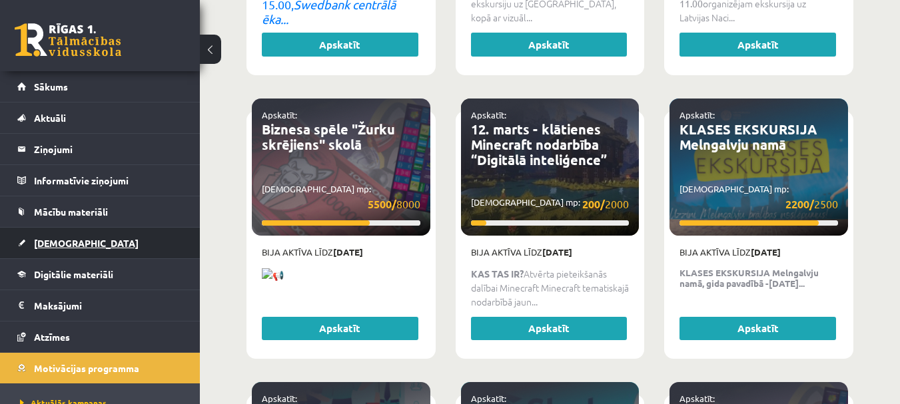
click at [69, 250] on link "[DEMOGRAPHIC_DATA]" at bounding box center [100, 243] width 166 height 31
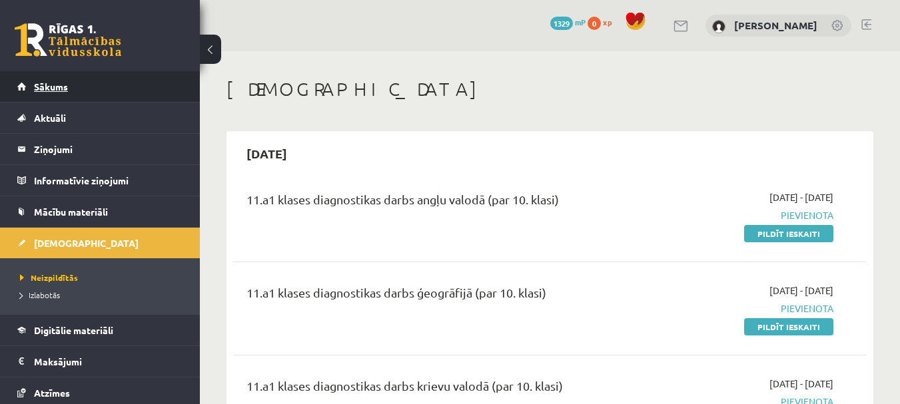
click at [37, 93] on link "Sākums" at bounding box center [100, 86] width 166 height 31
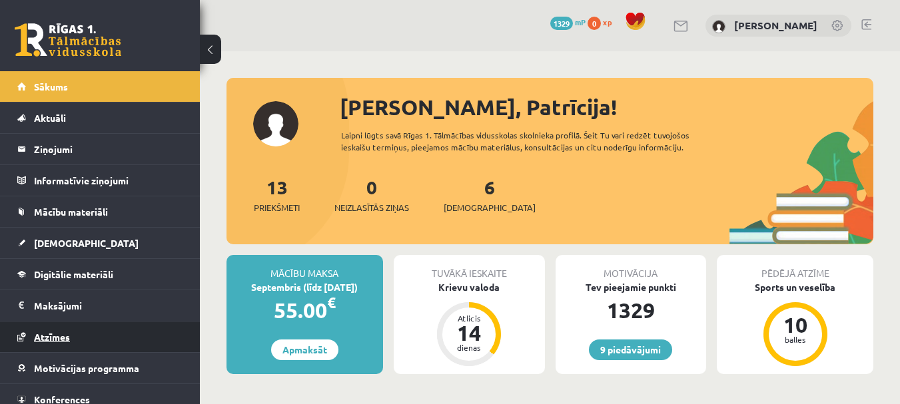
click at [80, 337] on link "Atzīmes" at bounding box center [100, 337] width 166 height 31
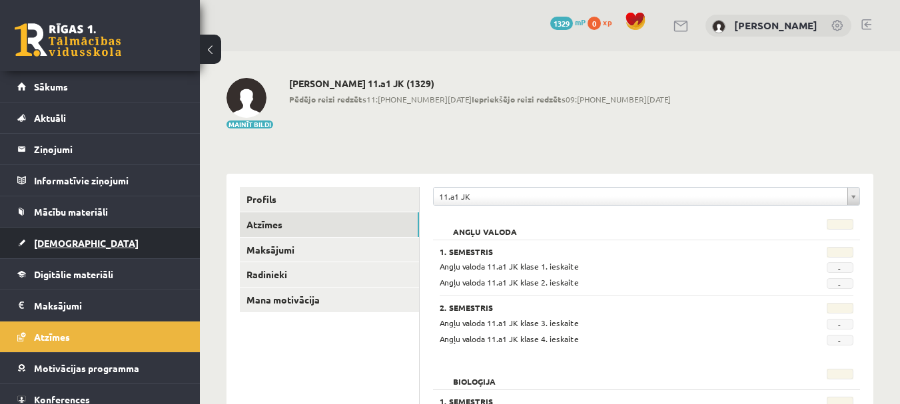
click at [63, 245] on span "[DEMOGRAPHIC_DATA]" at bounding box center [86, 243] width 105 height 12
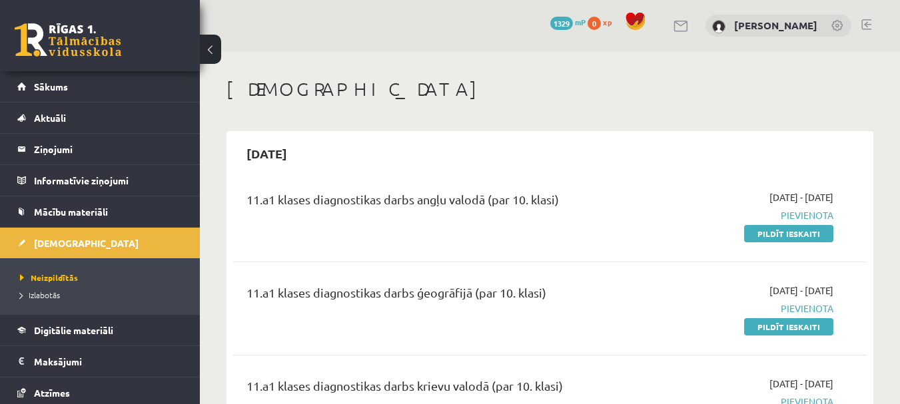
click at [560, 22] on span "1329" at bounding box center [561, 23] width 23 height 13
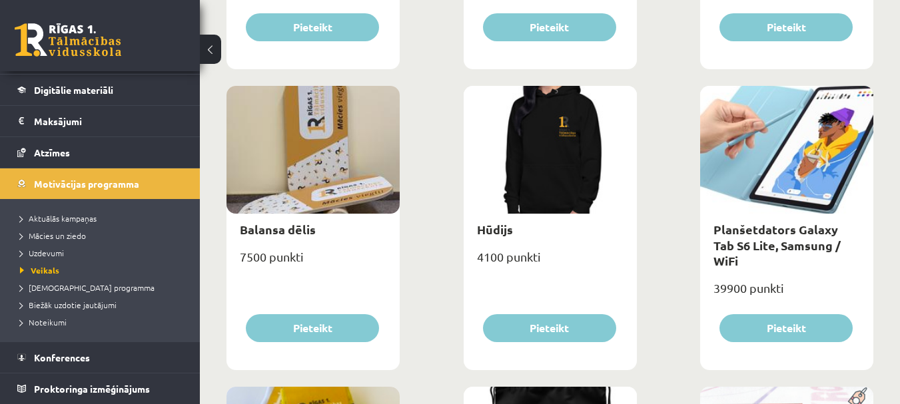
scroll to position [712, 0]
